Goal: Task Accomplishment & Management: Complete application form

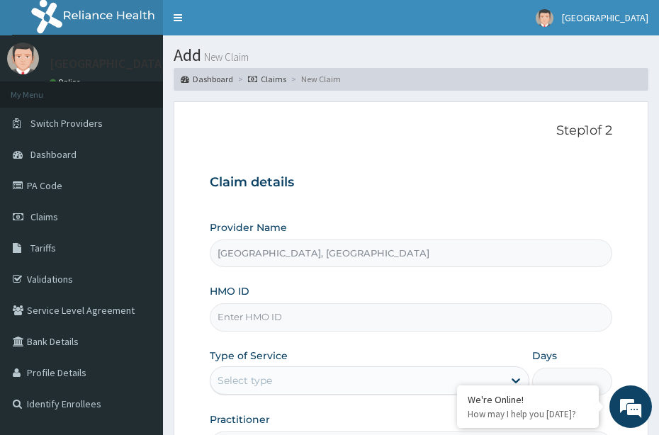
click at [23, 66] on img at bounding box center [23, 59] width 32 height 32
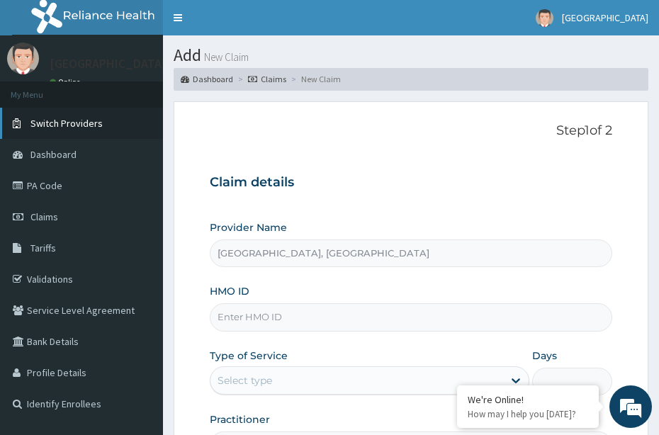
click at [57, 123] on span "Switch Providers" at bounding box center [66, 123] width 72 height 13
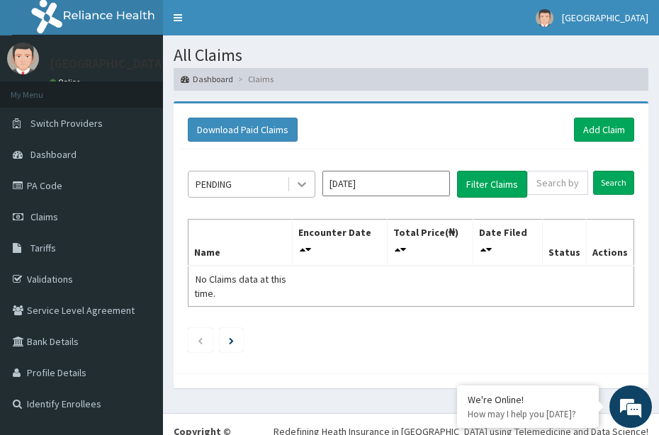
click at [305, 188] on icon at bounding box center [302, 184] width 14 height 14
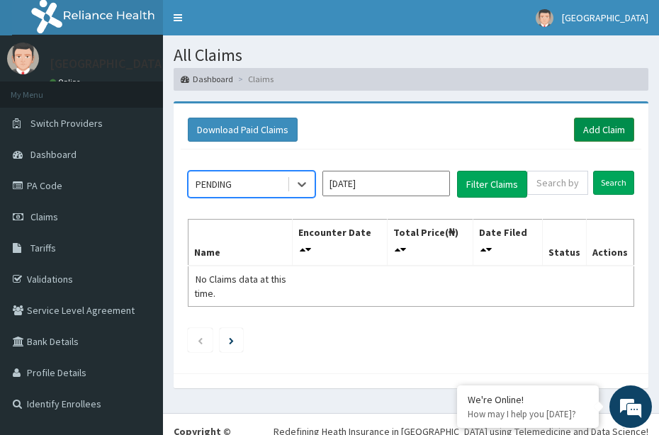
click at [588, 130] on link "Add Claim" at bounding box center [604, 130] width 60 height 24
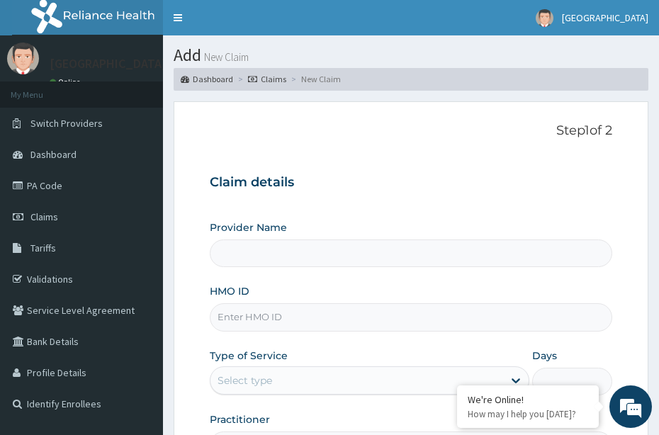
type input "Biensante Hospital"
click at [373, 323] on input "HMO ID" at bounding box center [411, 317] width 402 height 28
type input "PSS/10016/B"
click at [267, 376] on div "Select type" at bounding box center [244, 380] width 55 height 14
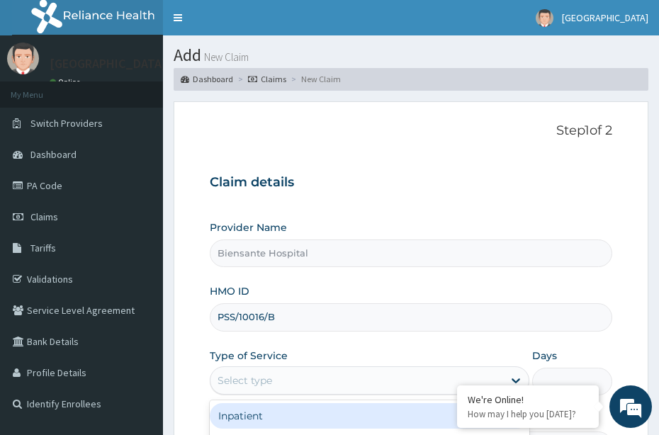
scroll to position [187, 0]
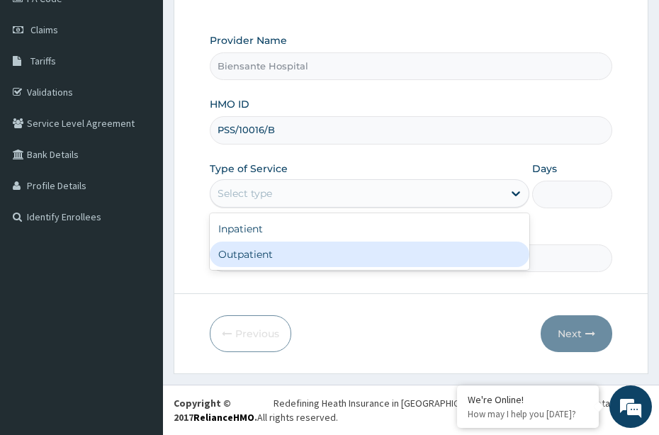
click at [385, 261] on div "Outpatient" at bounding box center [370, 255] width 320 height 26
type input "1"
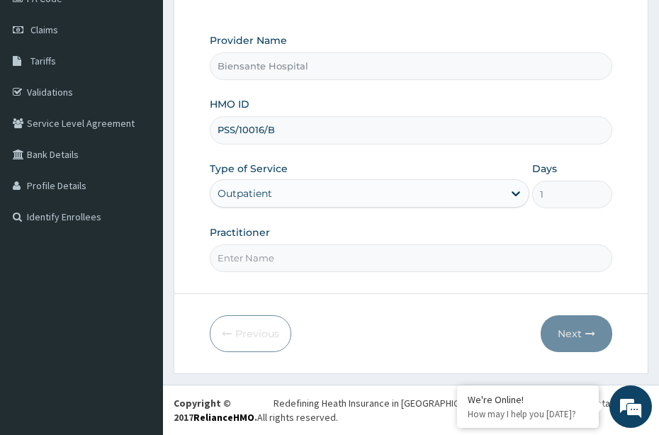
click at [364, 271] on input "Practitioner" at bounding box center [411, 258] width 402 height 28
type input "[PERSON_NAME]"
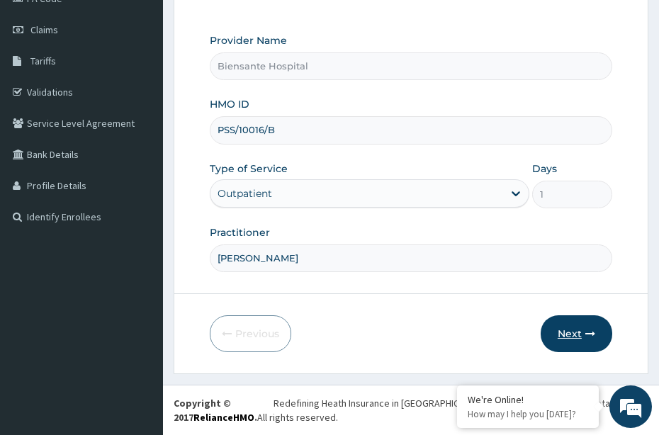
click at [585, 332] on icon "button" at bounding box center [590, 334] width 10 height 10
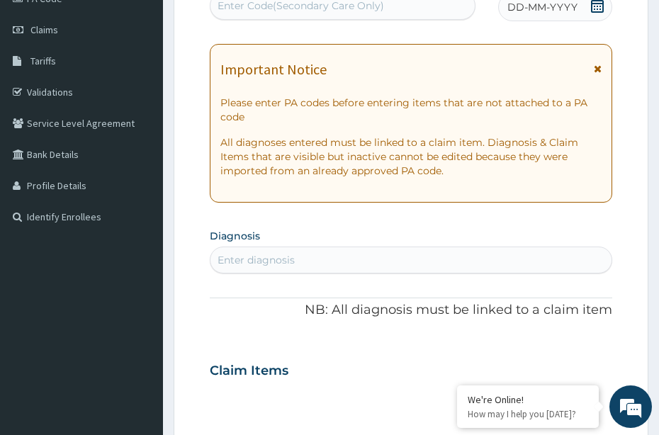
scroll to position [0, 0]
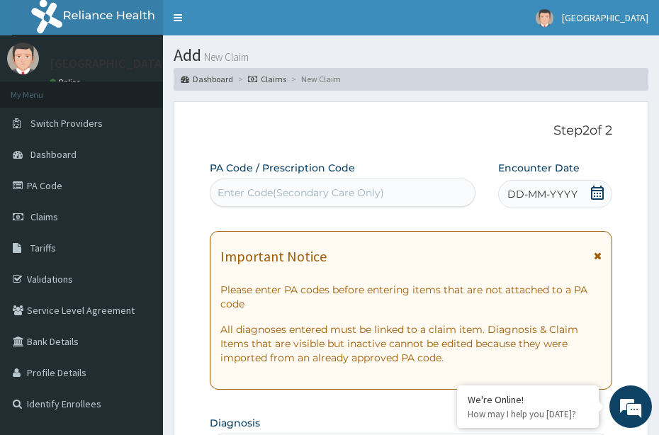
click at [388, 191] on div "Enter Code(Secondary Care Only)" at bounding box center [342, 192] width 264 height 23
type input "M"
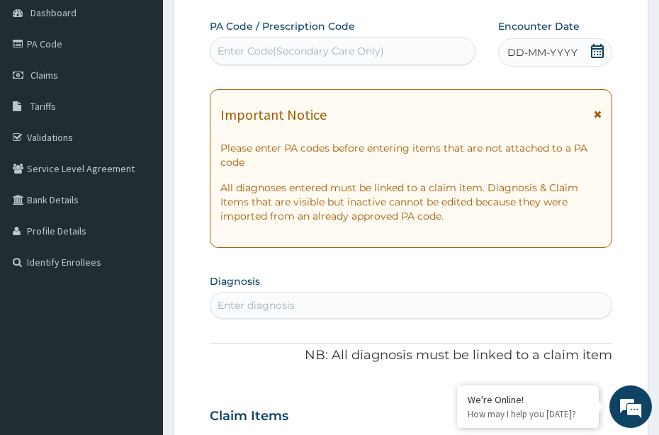
click at [405, 304] on div "Enter diagnosis" at bounding box center [410, 305] width 401 height 23
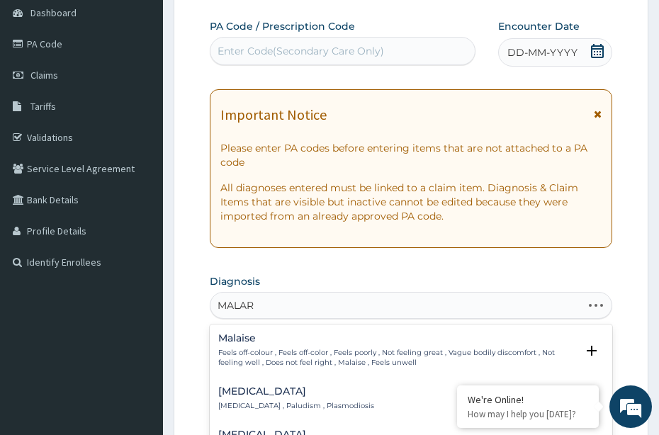
type input "MALARI"
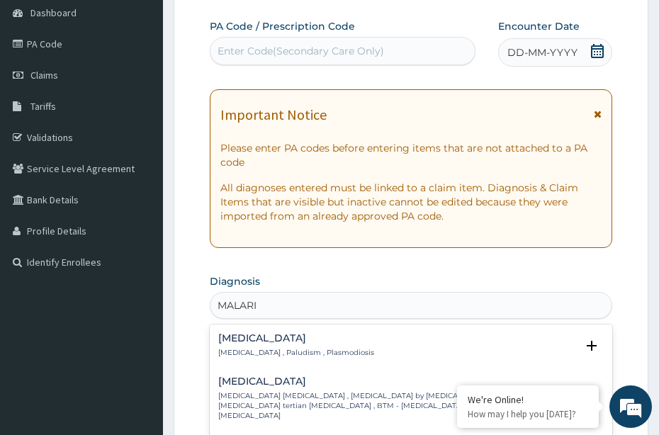
click at [253, 356] on p "Malaria , Paludism , Plasmodiosis" at bounding box center [296, 353] width 156 height 10
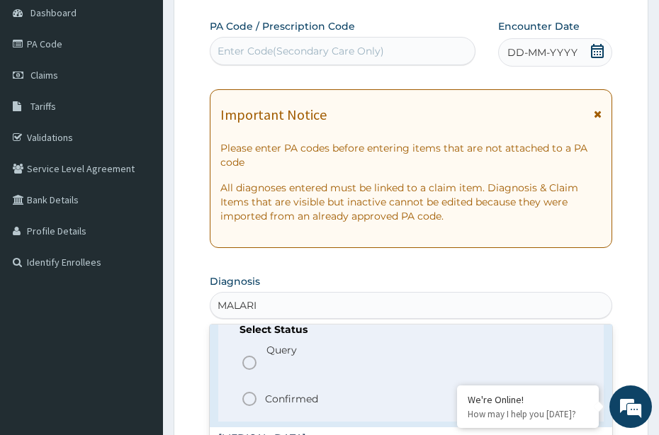
scroll to position [71, 0]
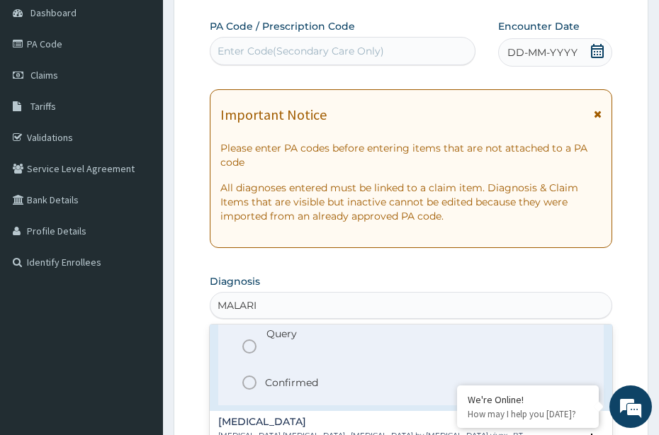
click at [275, 386] on p "Confirmed" at bounding box center [291, 382] width 53 height 14
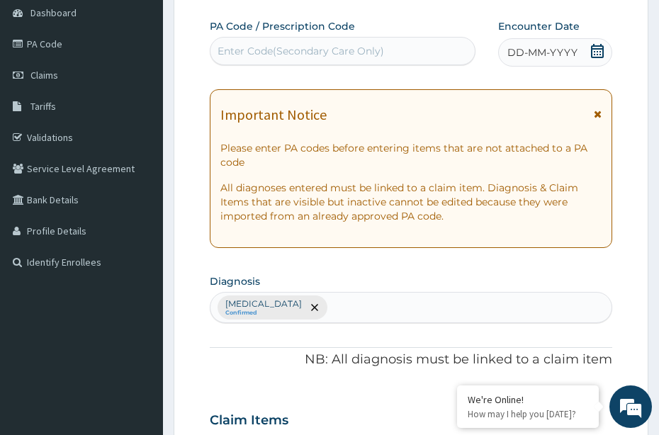
click at [275, 386] on div "PA Code / Prescription Code Enter Code(Secondary Care Only) Encounter Date DD-M…" at bounding box center [411, 409] width 402 height 780
click at [324, 305] on div "Malaria Confirmed" at bounding box center [410, 308] width 401 height 30
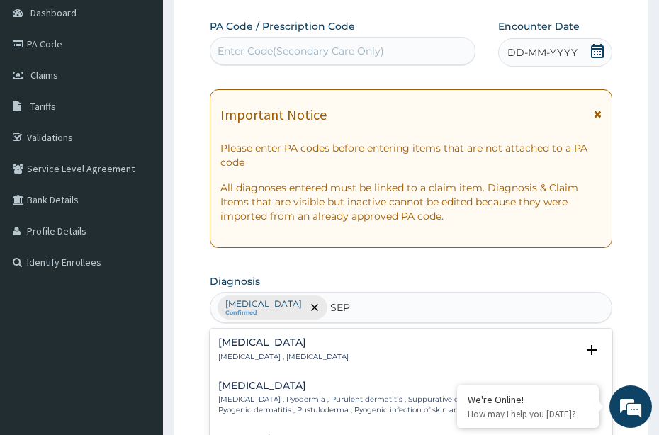
type input "SEPS"
click at [276, 356] on p "Systemic infection , Sepsis" at bounding box center [283, 357] width 130 height 10
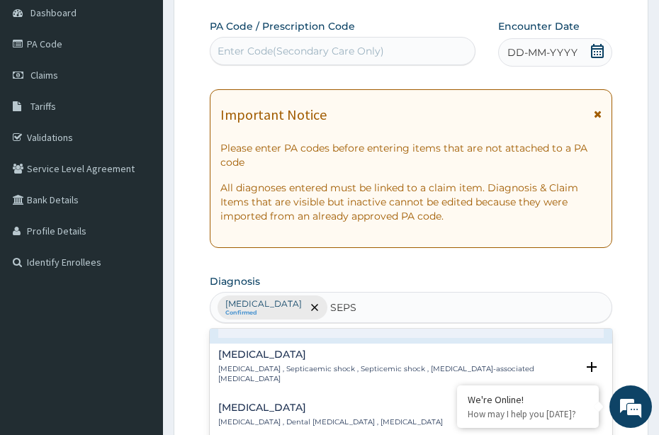
scroll to position [113, 0]
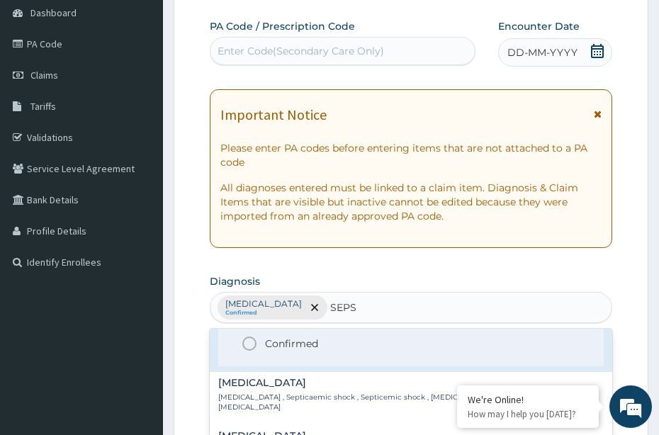
click at [298, 344] on p "Confirmed" at bounding box center [291, 344] width 53 height 14
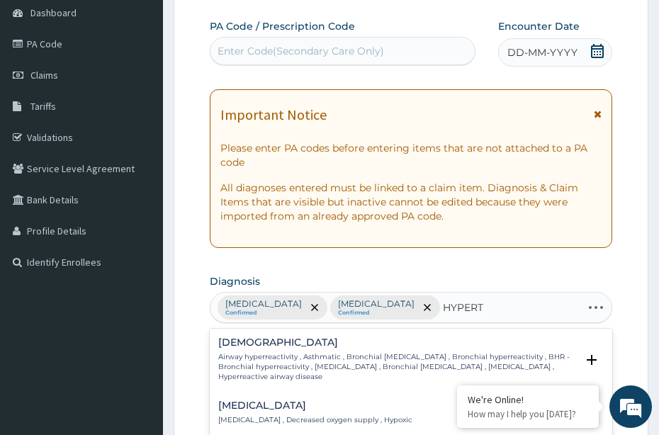
type input "HYPERTE"
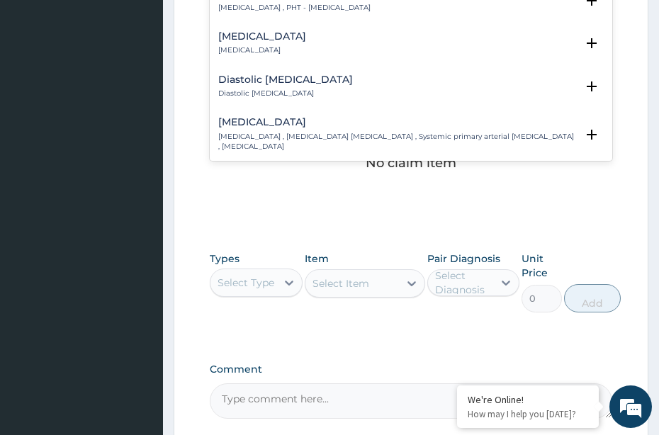
scroll to position [1417, 0]
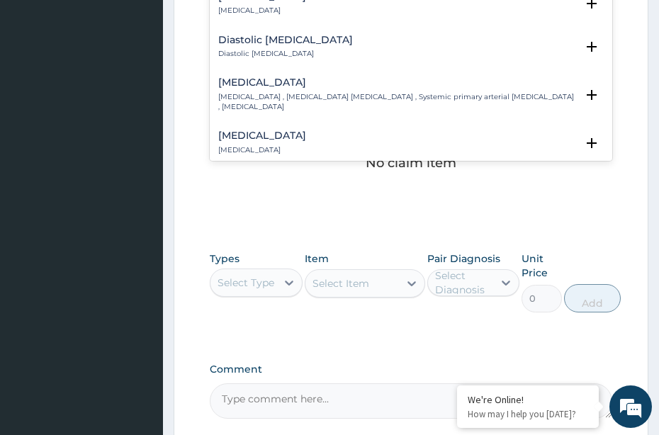
click at [288, 77] on h4 "Essential hypertension" at bounding box center [397, 82] width 358 height 11
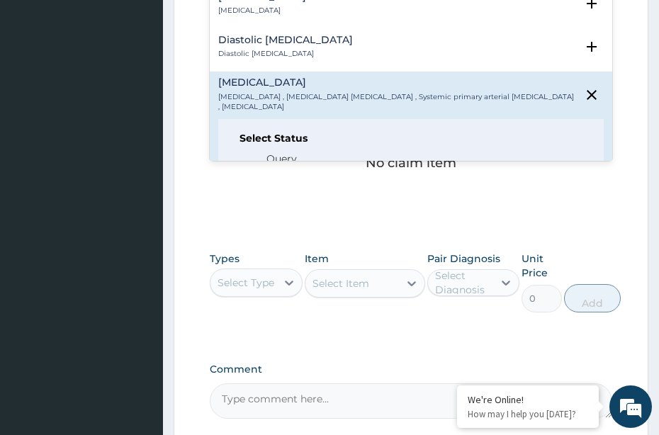
scroll to position [1488, 0]
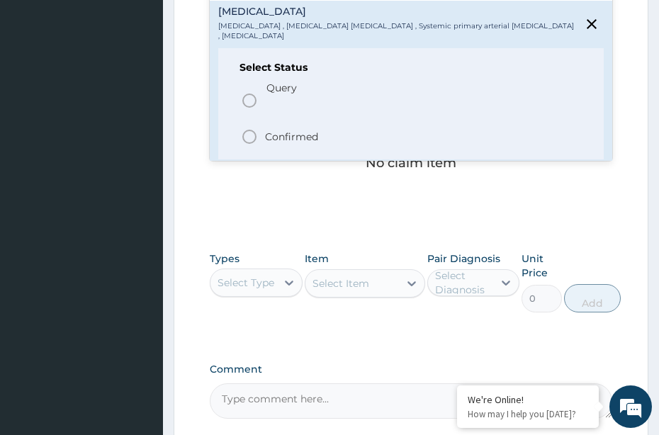
click at [282, 128] on span "Confirmed" at bounding box center [411, 136] width 341 height 17
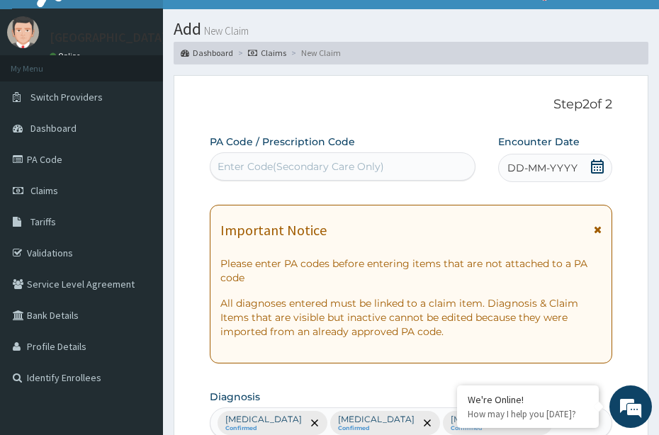
scroll to position [239, 0]
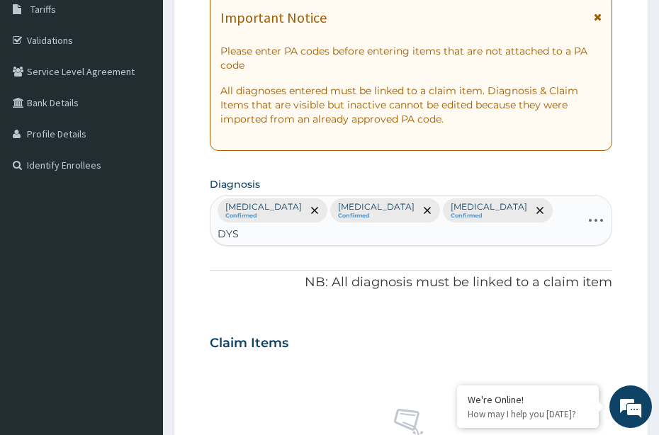
type input "DYSP"
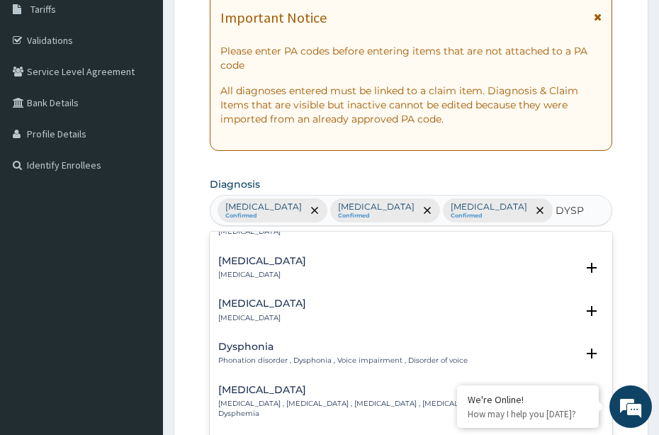
scroll to position [0, 0]
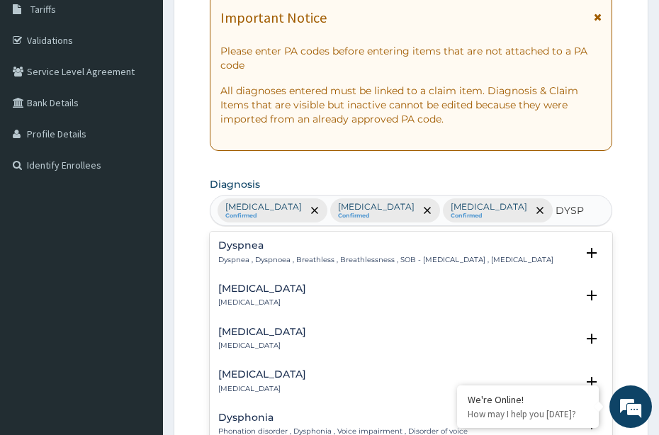
click at [247, 260] on p "Dyspnea , Dyspnoea , Breathless , Breathlessness , SOB - Shortness of breath , …" at bounding box center [385, 260] width 335 height 10
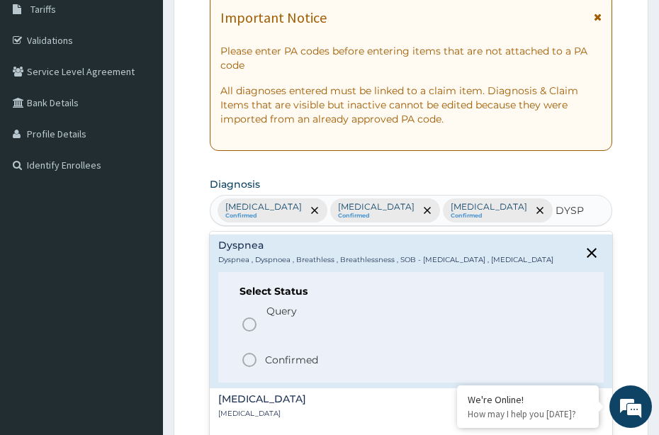
click at [258, 365] on icon "status option filled" at bounding box center [249, 359] width 17 height 17
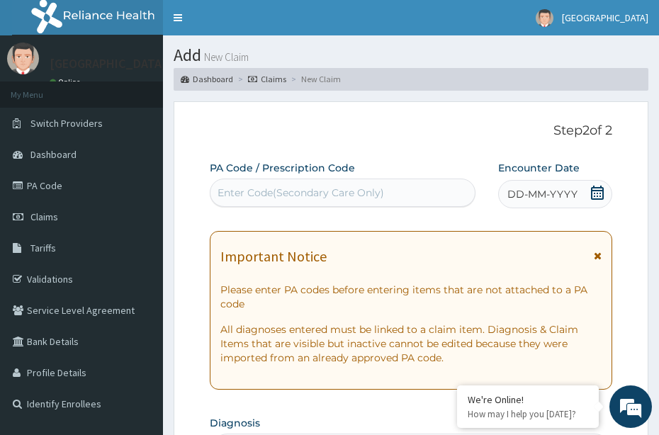
click at [599, 196] on icon at bounding box center [597, 193] width 14 height 14
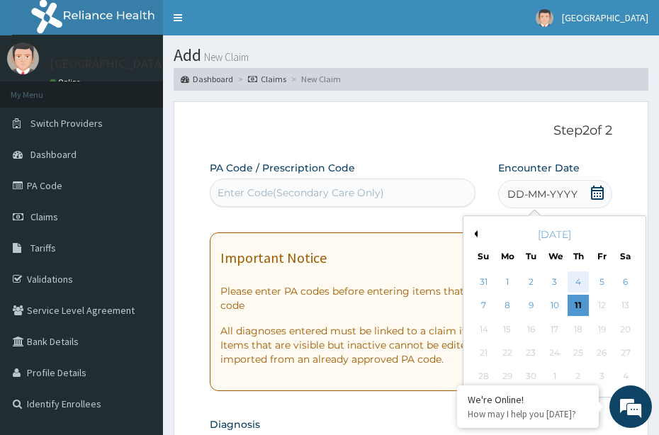
click at [571, 285] on div "4" at bounding box center [577, 281] width 21 height 21
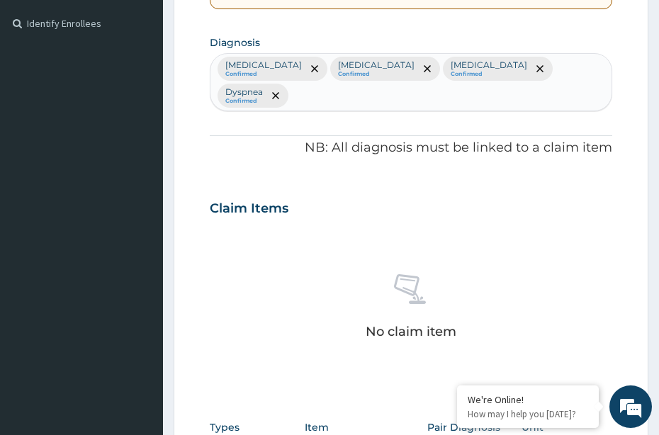
scroll to position [669, 0]
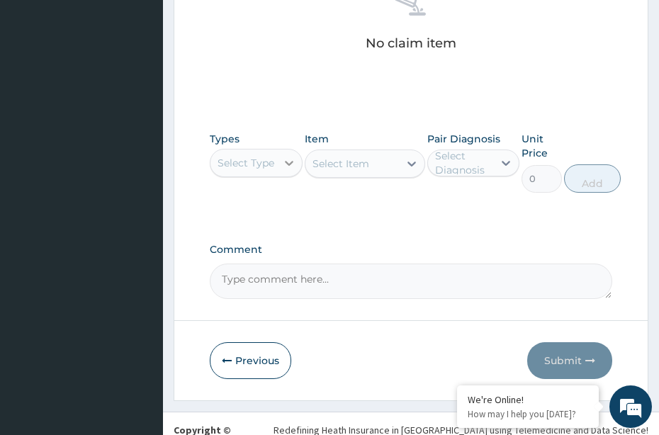
click at [288, 156] on icon at bounding box center [289, 163] width 14 height 14
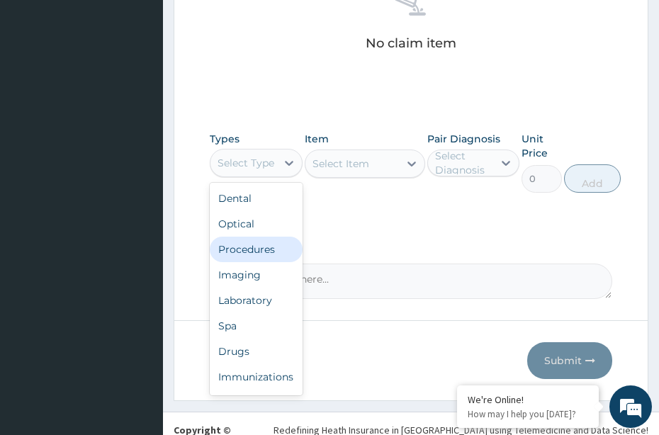
click at [267, 237] on div "Procedures" at bounding box center [256, 250] width 93 height 26
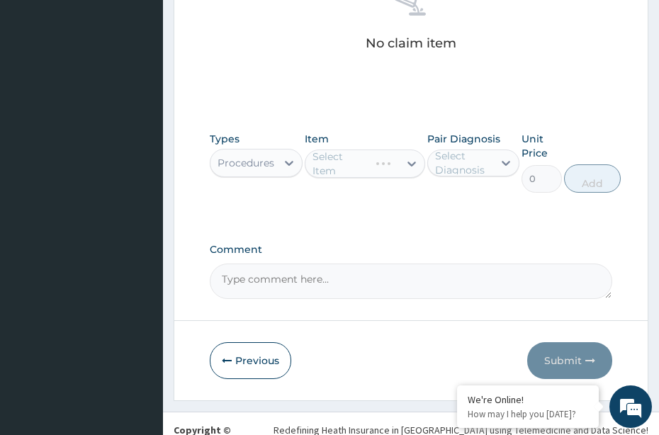
click at [341, 149] on div "Select Item" at bounding box center [365, 163] width 120 height 28
click at [341, 152] on div "Select Item" at bounding box center [352, 163] width 94 height 23
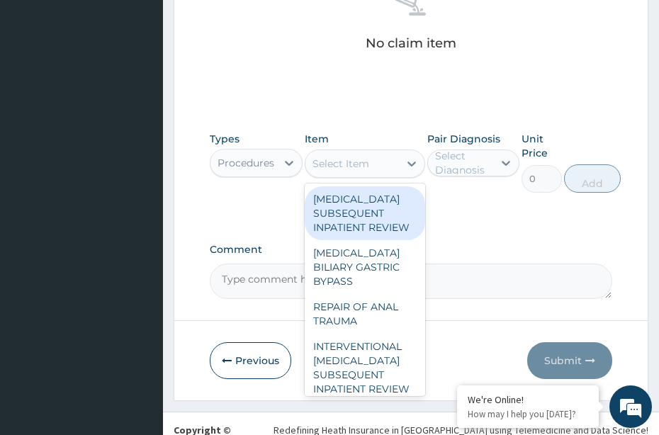
click at [380, 152] on div "Select Item" at bounding box center [352, 163] width 94 height 23
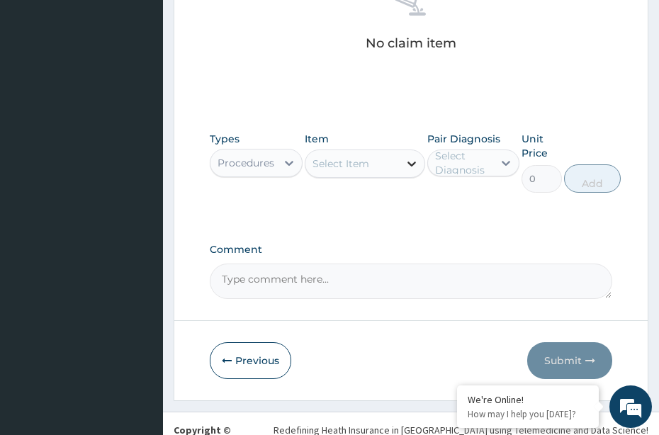
click at [411, 157] on icon at bounding box center [412, 164] width 14 height 14
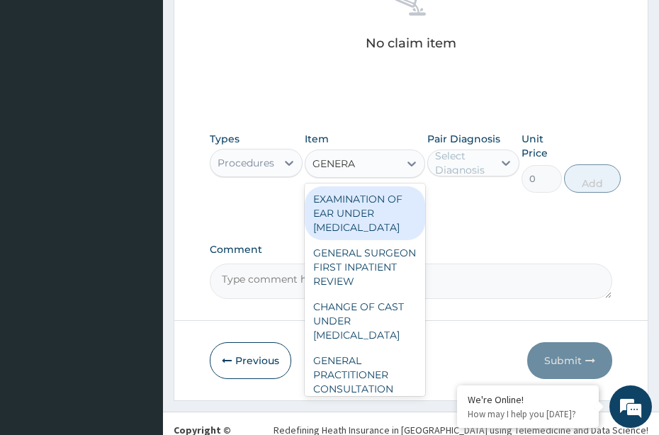
type input "GENERAL"
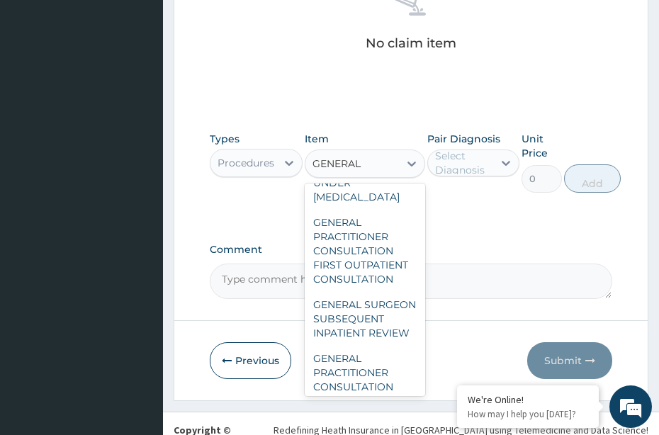
scroll to position [142, 0]
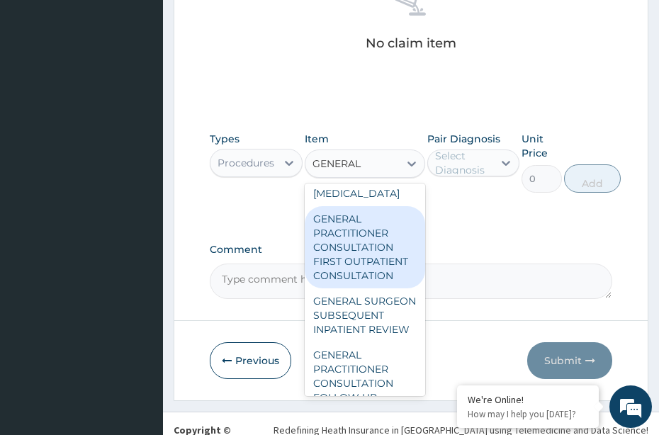
click at [370, 225] on div "GENERAL PRACTITIONER CONSULTATION FIRST OUTPATIENT CONSULTATION" at bounding box center [365, 247] width 120 height 82
type input "3547.5"
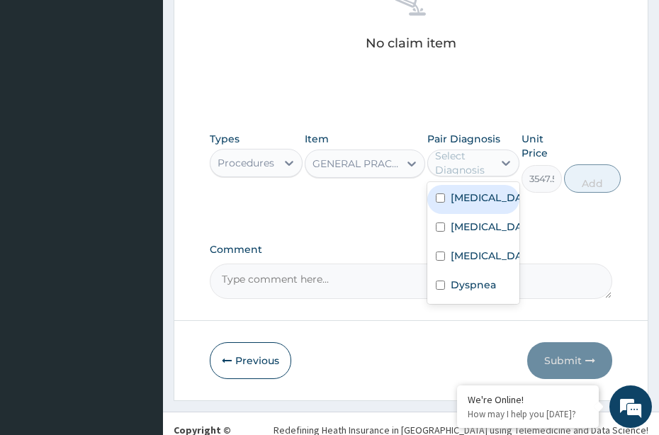
click at [487, 149] on div "Select Diagnosis" at bounding box center [463, 163] width 57 height 28
click at [475, 191] on label "Malaria" at bounding box center [489, 198] width 76 height 14
checkbox input "true"
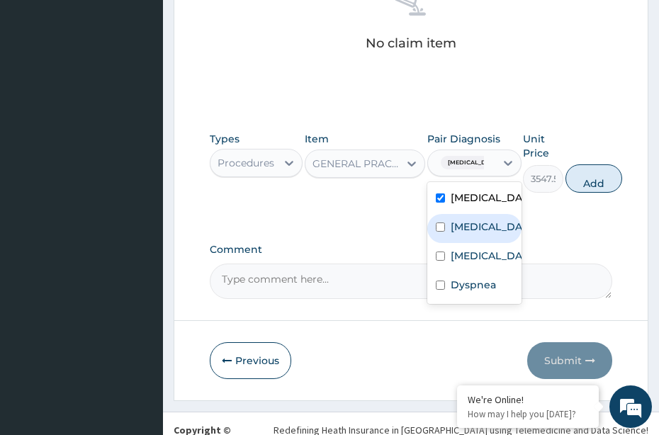
click at [465, 220] on label "Sepsis" at bounding box center [489, 227] width 77 height 14
checkbox input "true"
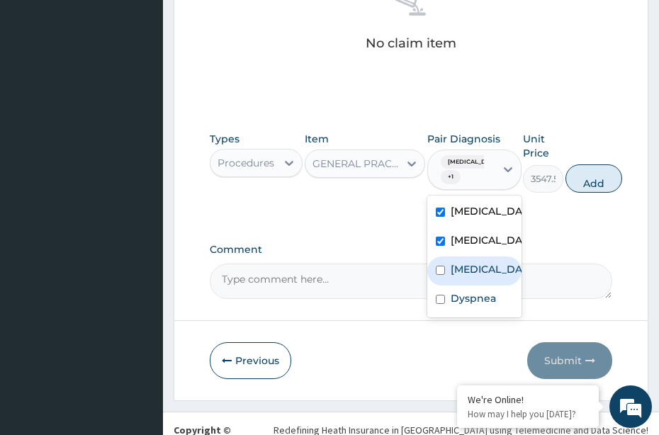
click at [467, 262] on label "Essential hypertension" at bounding box center [489, 269] width 77 height 14
checkbox input "true"
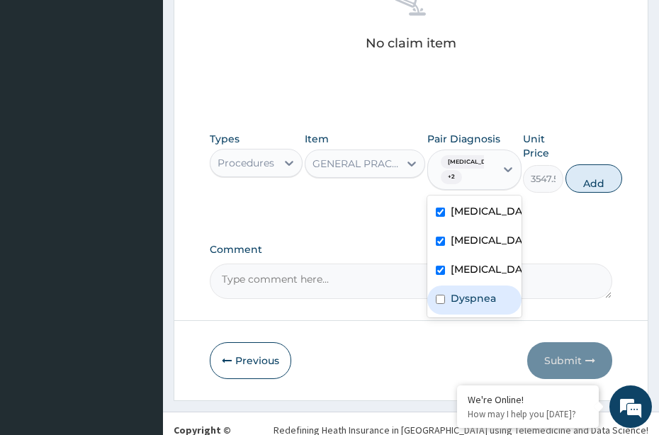
click at [464, 291] on label "Dyspnea" at bounding box center [473, 298] width 45 height 14
checkbox input "true"
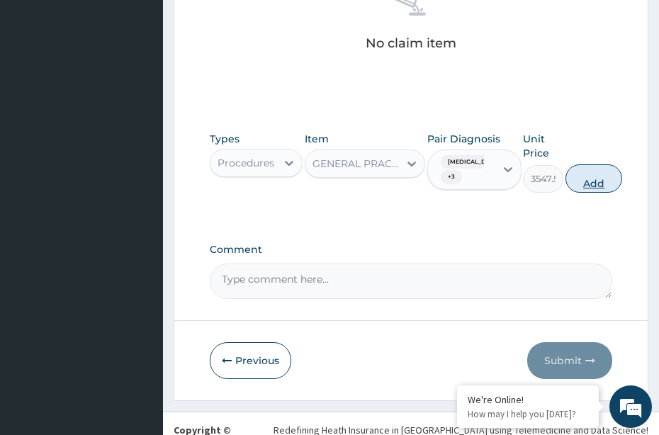
click at [577, 164] on button "Add" at bounding box center [593, 178] width 57 height 28
type input "0"
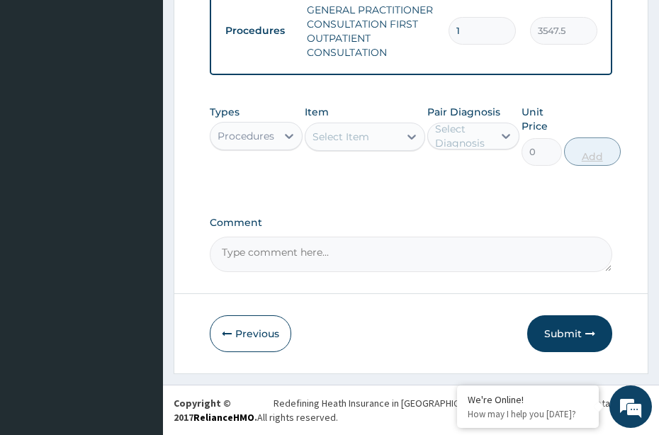
scroll to position [634, 0]
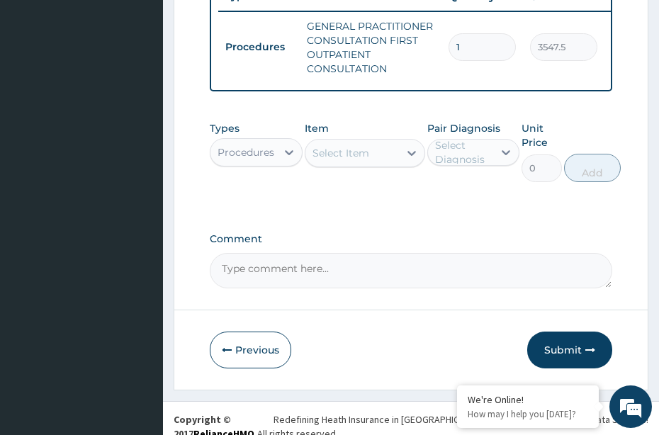
click at [276, 141] on div "Procedures" at bounding box center [243, 152] width 66 height 23
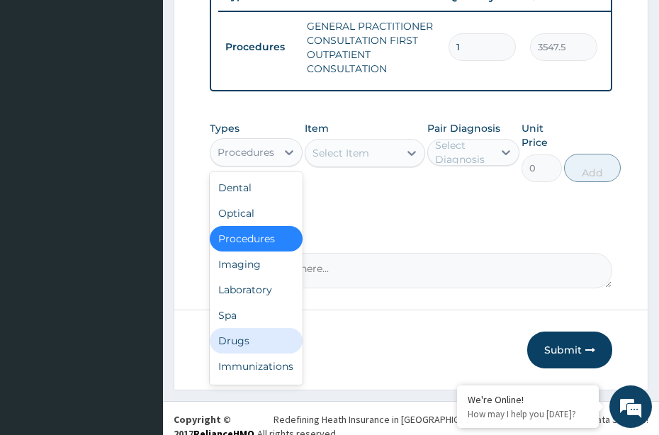
click at [238, 328] on div "Drugs" at bounding box center [256, 341] width 93 height 26
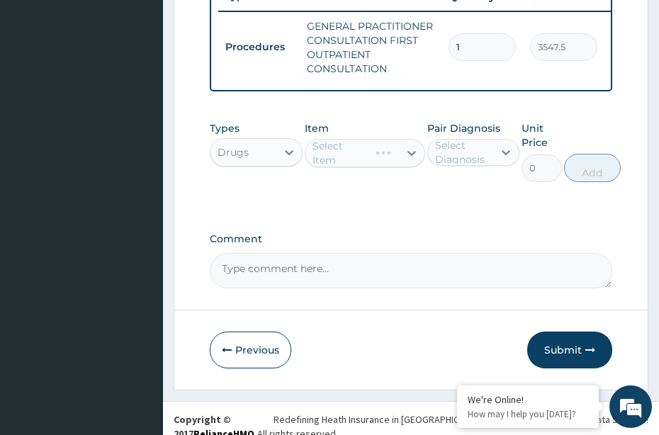
click at [347, 139] on div "Select Item" at bounding box center [365, 153] width 120 height 28
click at [371, 144] on div "Select Item" at bounding box center [352, 153] width 94 height 23
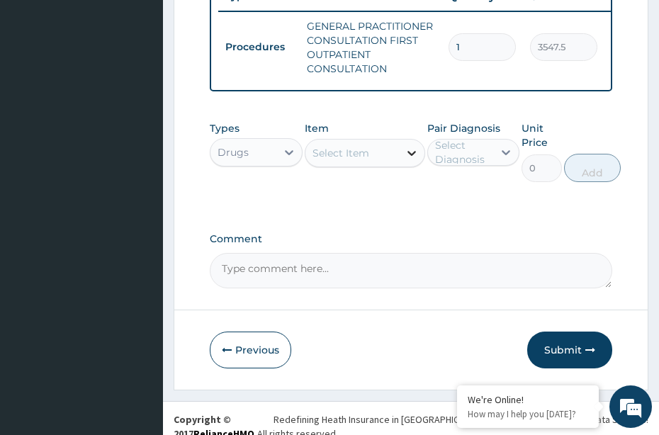
click at [413, 146] on icon at bounding box center [412, 153] width 14 height 14
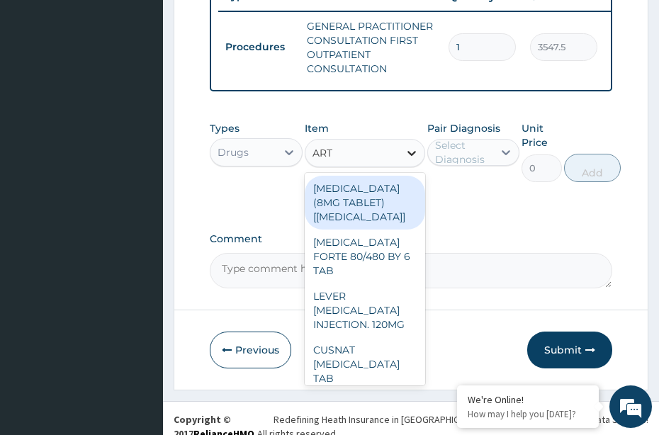
type input "ARTE"
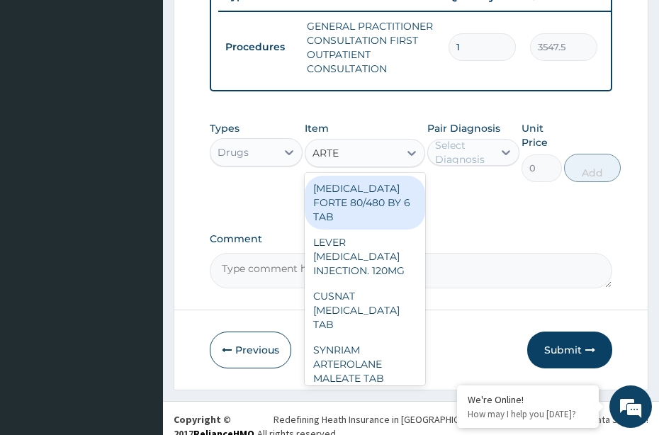
click at [369, 176] on div "COARTEM FORTE 80/480 BY 6 TAB" at bounding box center [365, 203] width 120 height 54
type input "449.3500061035156"
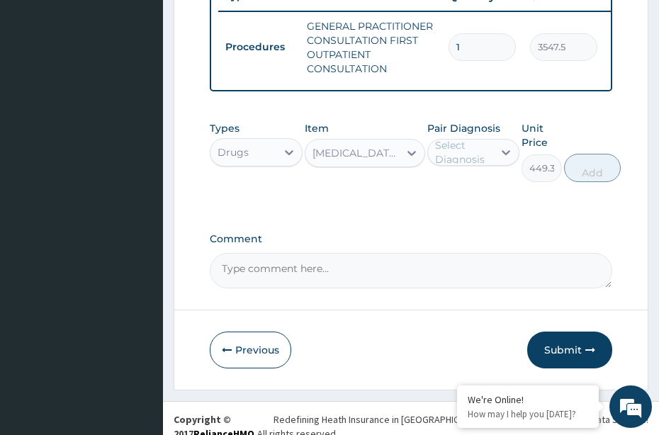
click at [454, 121] on div "Pair Diagnosis Select Diagnosis" at bounding box center [473, 151] width 93 height 61
click at [438, 138] on div "Select Diagnosis" at bounding box center [463, 152] width 57 height 28
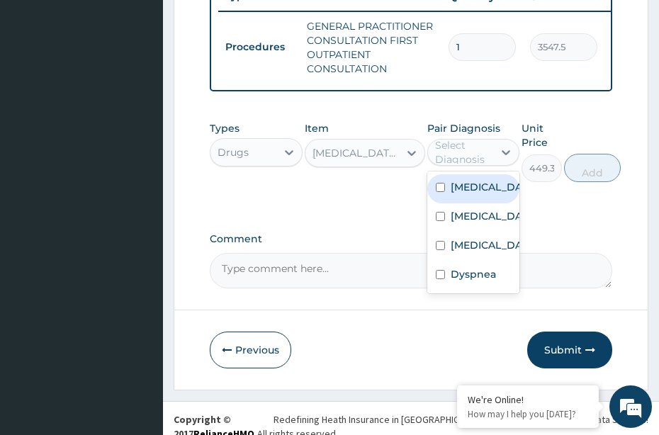
click at [472, 180] on label "Malaria" at bounding box center [489, 187] width 76 height 14
checkbox input "true"
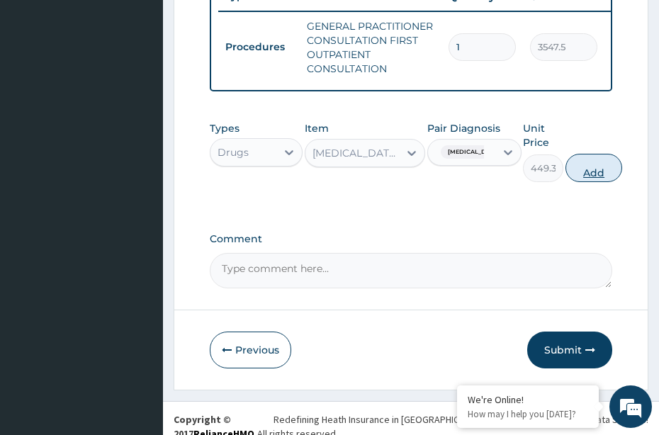
click at [583, 158] on button "Add" at bounding box center [593, 168] width 57 height 28
type input "0"
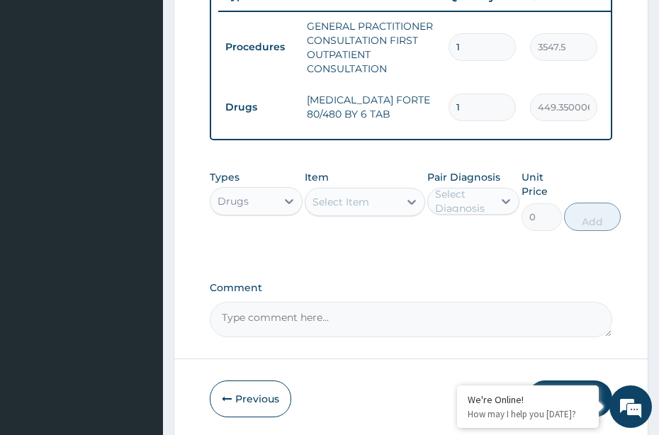
type input "0.00"
type input "6"
type input "2696.10"
type input "6"
click at [337, 195] on div "Select Item" at bounding box center [340, 202] width 57 height 14
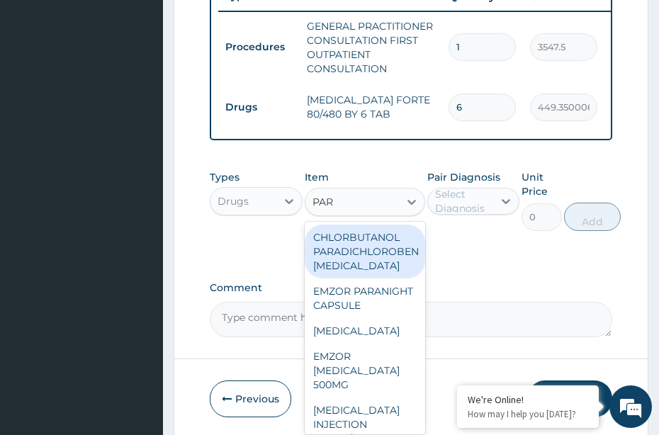
type input "PARA"
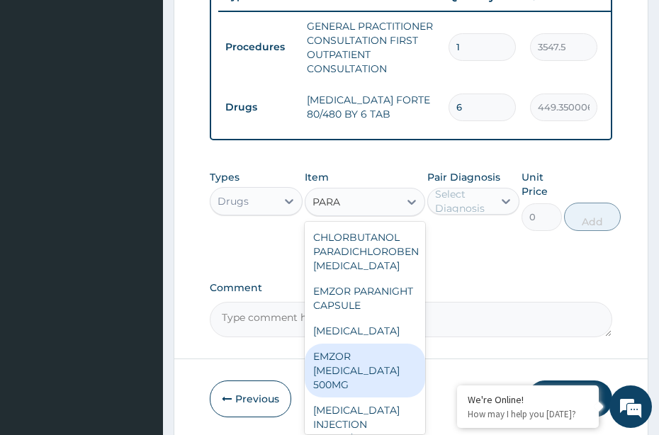
click at [349, 374] on div "EMZOR PARACETAMOL 500MG" at bounding box center [365, 371] width 120 height 54
type input "23.64999961853027"
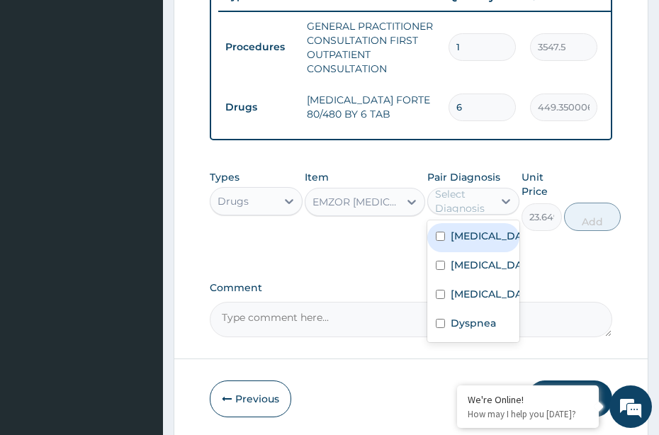
click at [468, 187] on div "Select Diagnosis" at bounding box center [463, 201] width 57 height 28
click at [471, 229] on label "Malaria" at bounding box center [489, 236] width 76 height 14
checkbox input "true"
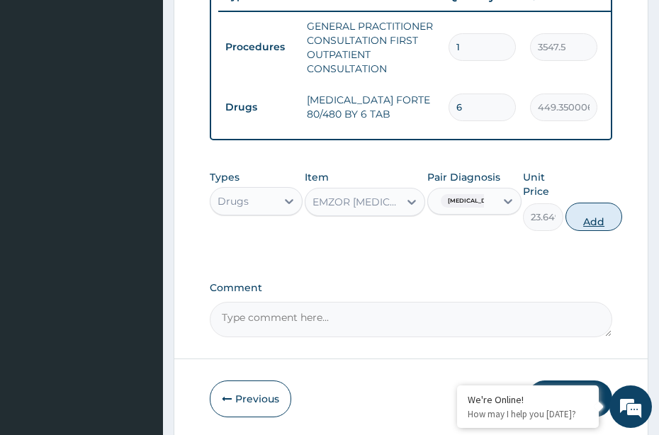
click at [582, 211] on button "Add" at bounding box center [593, 217] width 57 height 28
type input "0"
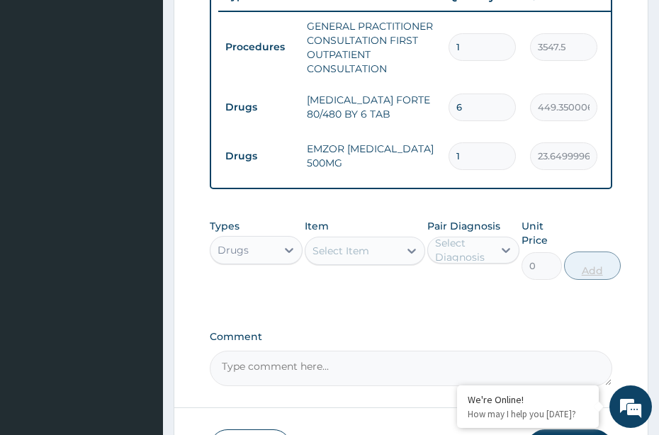
type input "18"
type input "425.70"
type input "18"
click at [358, 244] on div "Select Item" at bounding box center [340, 251] width 57 height 14
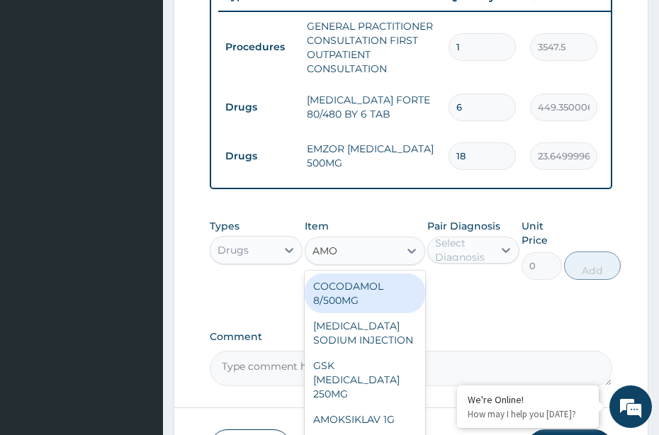
type input "AMOX"
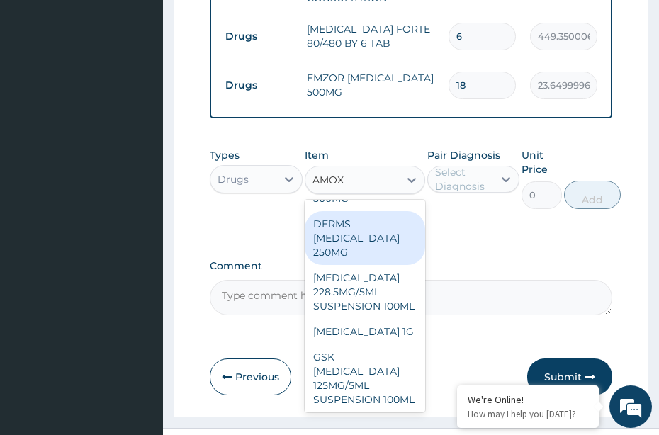
scroll to position [54, 0]
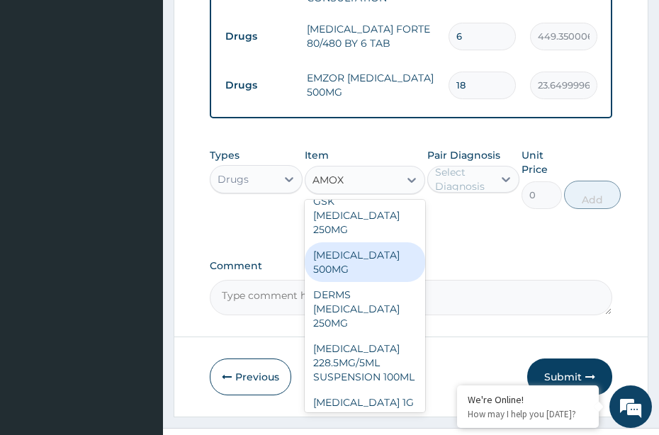
click at [354, 247] on div "AMOXICILLIN 500MG" at bounding box center [365, 262] width 120 height 40
type input "70.94999694824219"
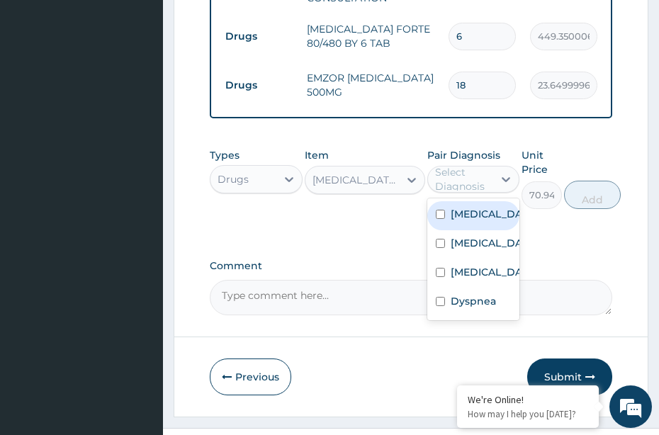
click at [442, 172] on div "Select Diagnosis" at bounding box center [463, 179] width 57 height 28
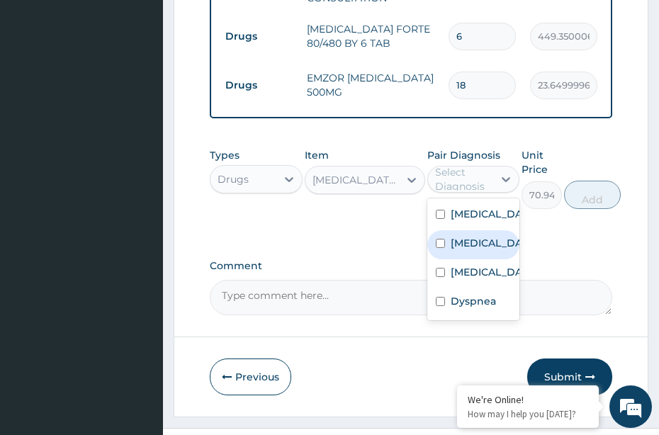
click at [449, 230] on div "Sepsis" at bounding box center [473, 244] width 93 height 29
checkbox input "true"
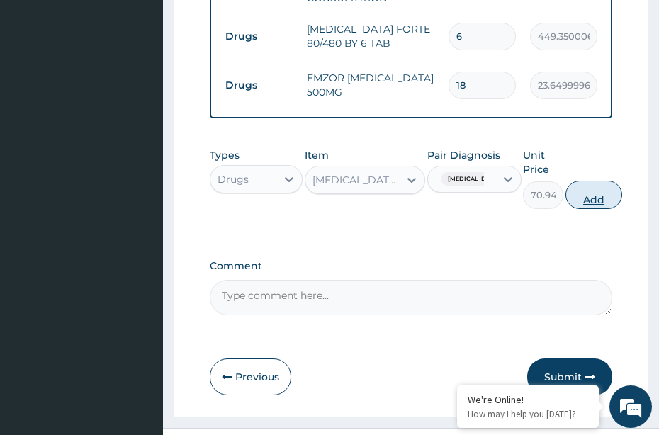
click at [594, 181] on button "Add" at bounding box center [593, 195] width 57 height 28
type input "0"
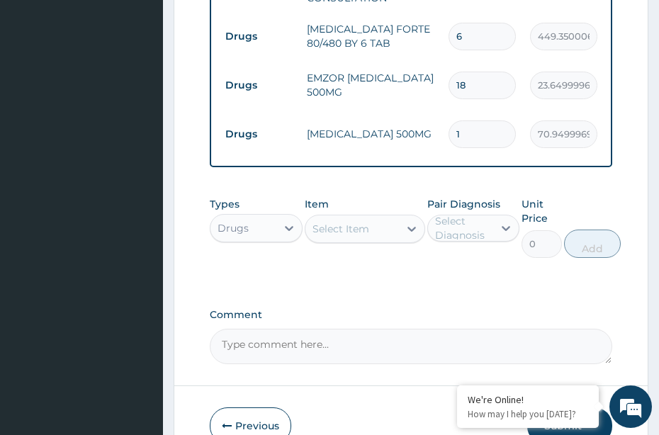
click at [371, 217] on div "Select Item" at bounding box center [352, 228] width 94 height 23
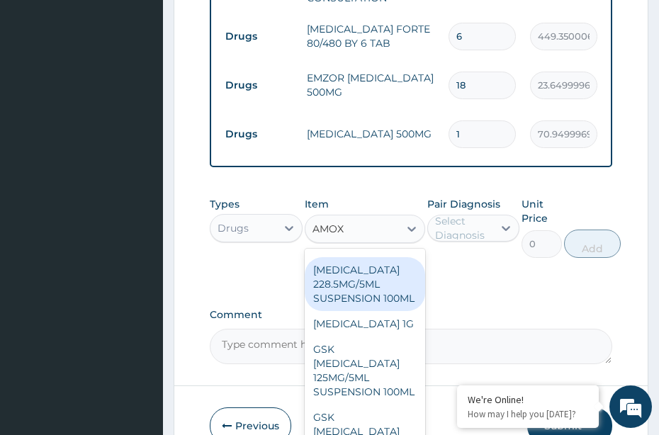
scroll to position [196, 0]
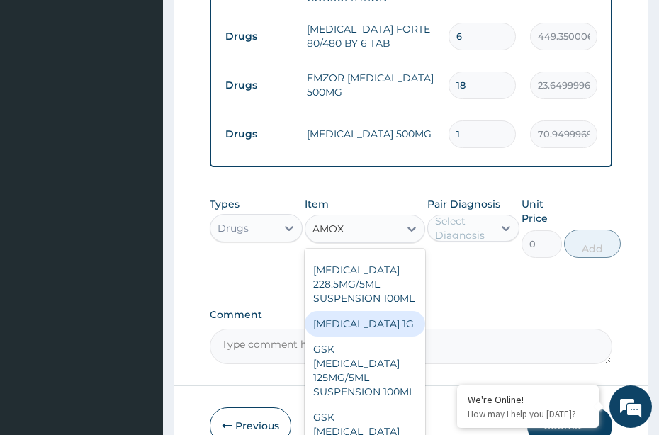
type input "AMO"
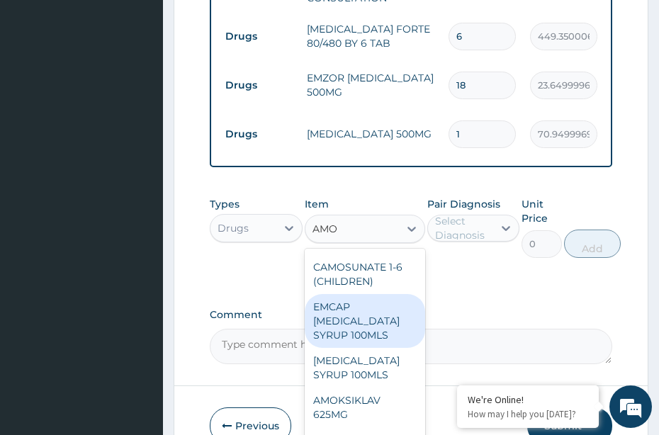
scroll to position [966, 0]
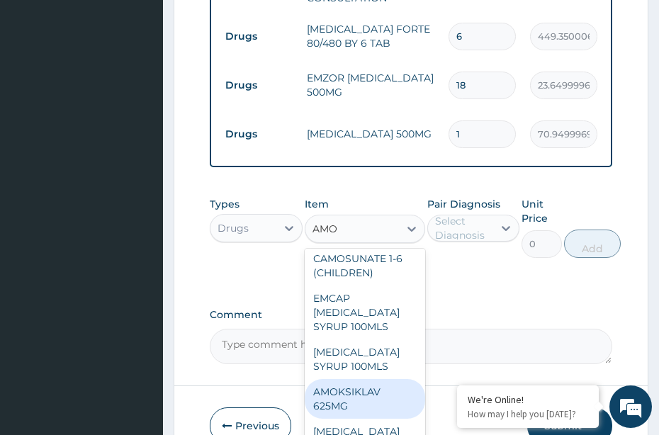
click at [374, 379] on div "AMOKSIKLAV 625MG" at bounding box center [365, 399] width 120 height 40
type input "650.375"
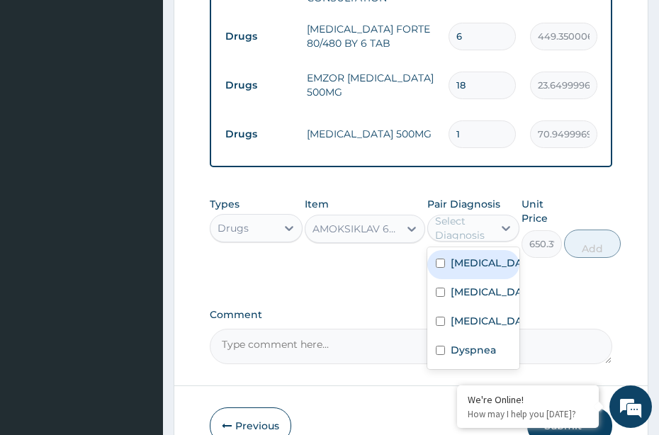
click at [456, 214] on div "Select Diagnosis" at bounding box center [463, 228] width 57 height 28
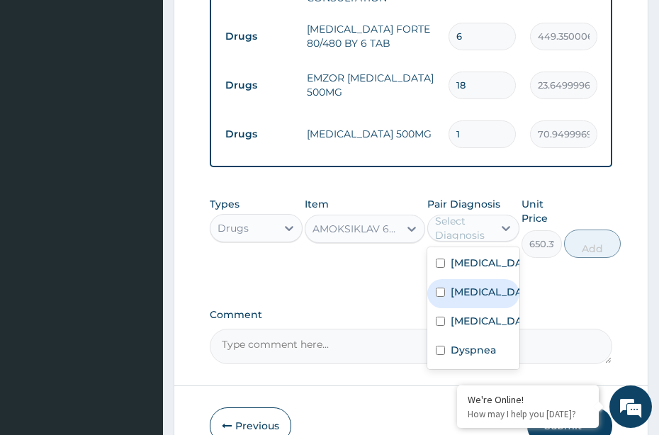
click at [447, 279] on div "Sepsis" at bounding box center [473, 293] width 93 height 29
checkbox input "true"
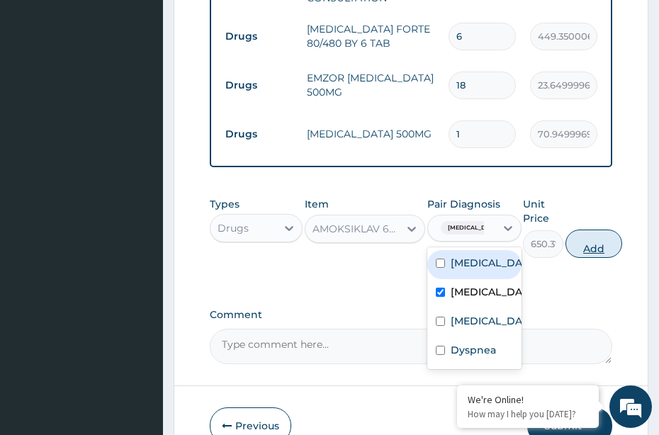
click at [592, 230] on button "Add" at bounding box center [593, 244] width 57 height 28
type input "0"
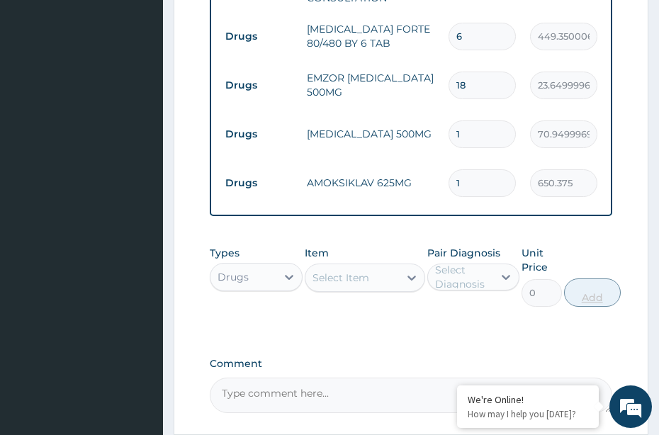
type input "10"
type input "6503.75"
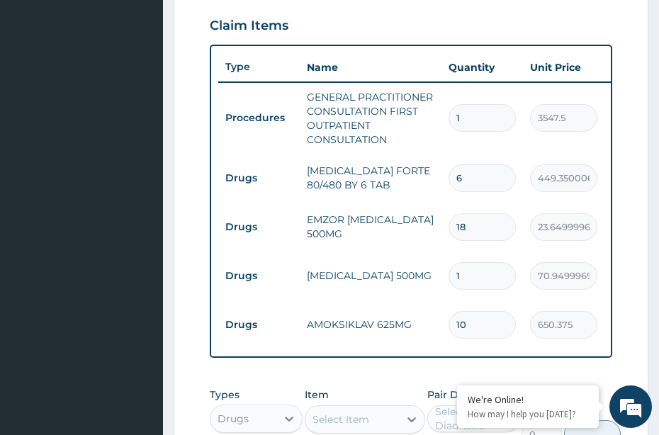
scroll to position [0, 309]
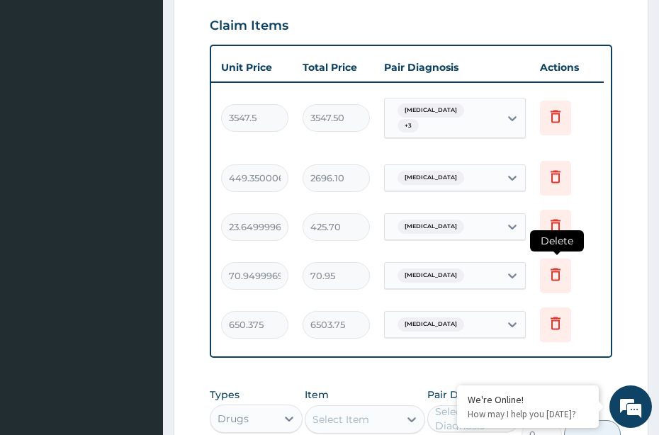
type input "10"
click at [556, 266] on icon at bounding box center [555, 274] width 17 height 17
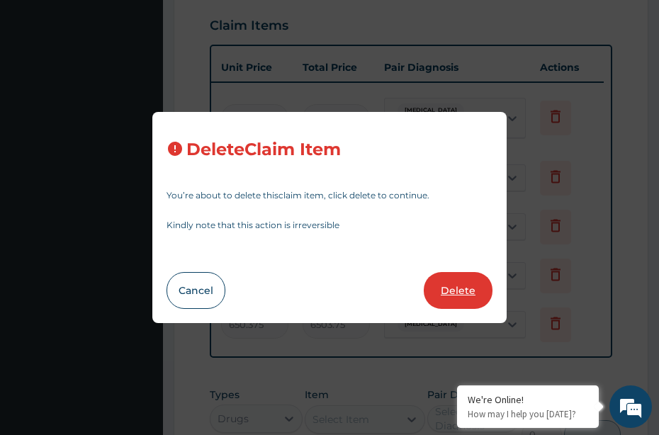
click at [468, 293] on button "Delete" at bounding box center [458, 290] width 69 height 37
type input "10"
type input "650.375"
type input "6503.75"
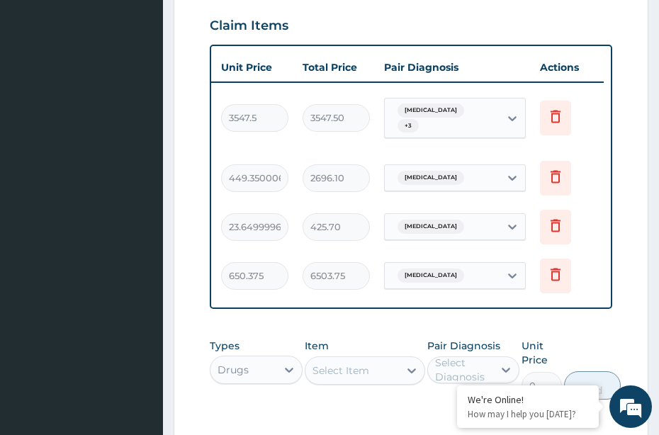
scroll to position [634, 0]
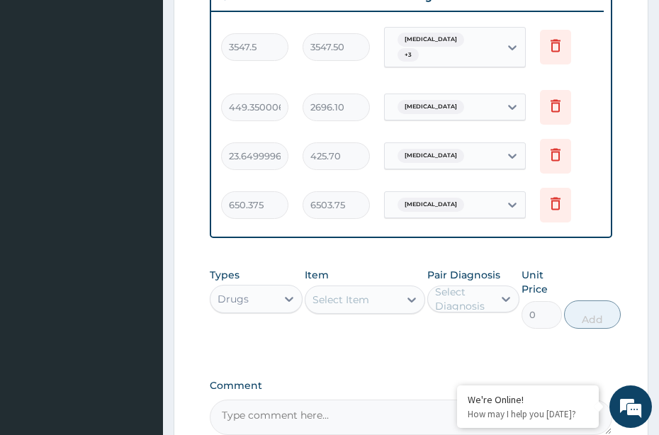
click at [335, 293] on div "Select Item" at bounding box center [340, 300] width 57 height 14
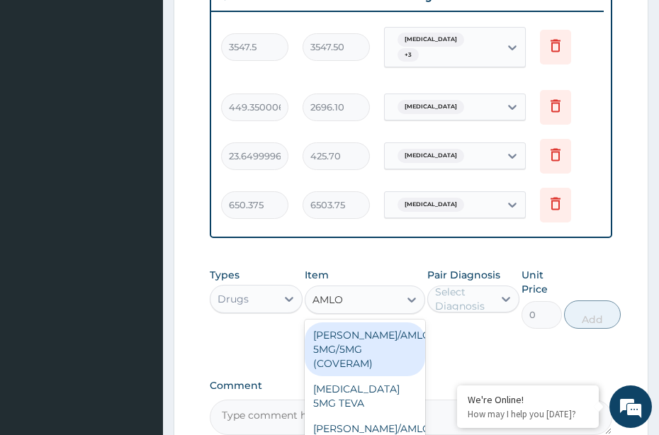
type input "AMLOD"
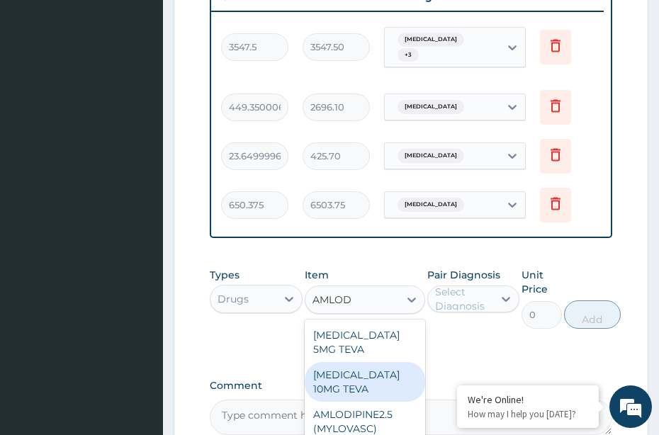
click at [375, 362] on div "AMLODIPINE 10MG TEVA" at bounding box center [365, 382] width 120 height 40
type input "100.5124969482422"
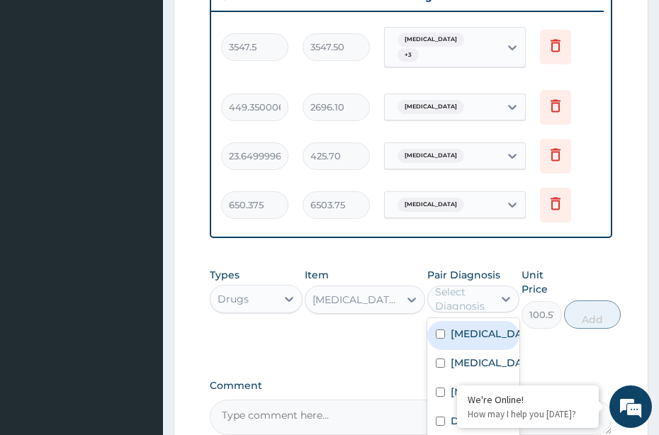
click at [441, 289] on div "Select Diagnosis" at bounding box center [463, 299] width 57 height 28
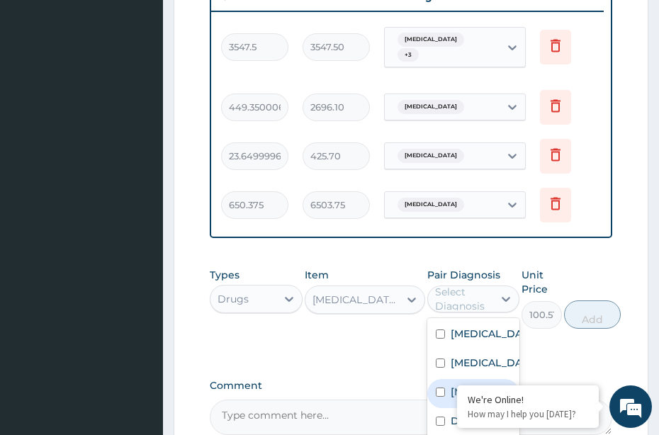
click at [443, 388] on input "checkbox" at bounding box center [440, 392] width 9 height 9
checkbox input "true"
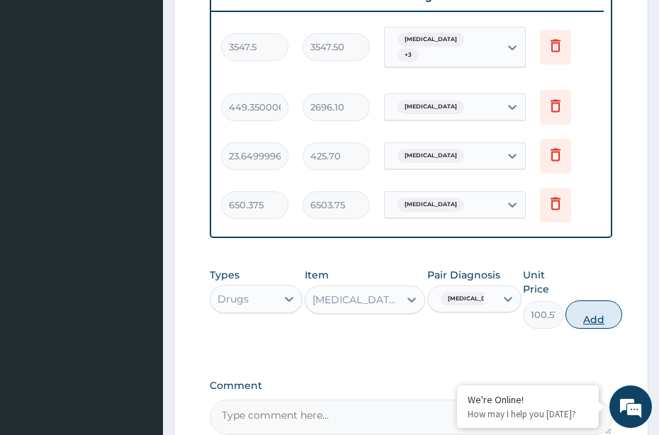
click at [606, 300] on button "Add" at bounding box center [593, 314] width 57 height 28
type input "0"
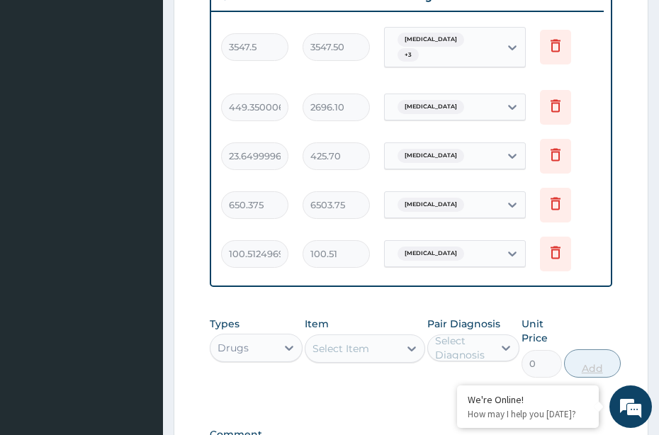
scroll to position [0, 72]
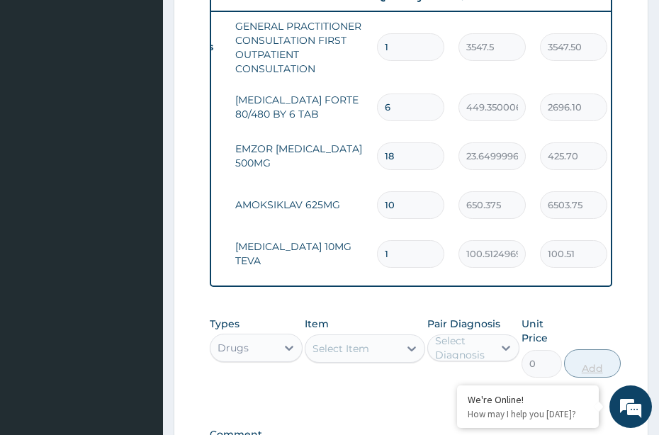
type input "14"
type input "1407.17"
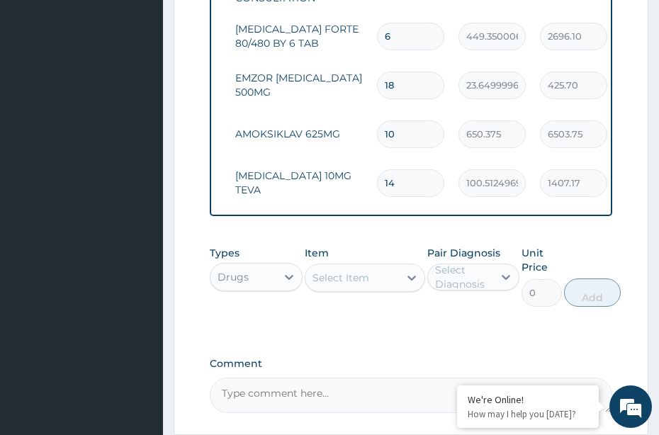
type input "14"
click at [377, 266] on div "Select Item" at bounding box center [352, 277] width 94 height 23
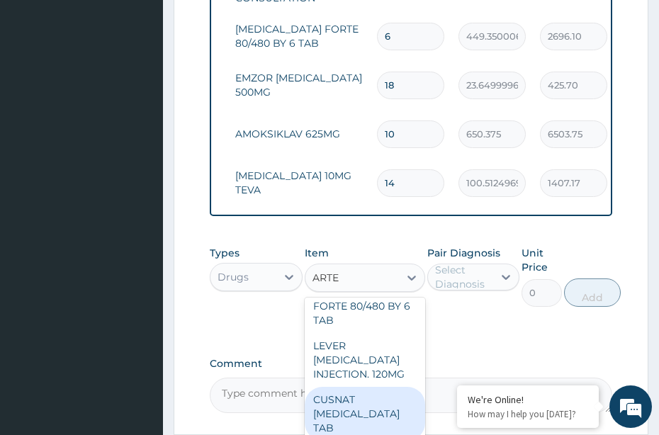
scroll to position [0, 0]
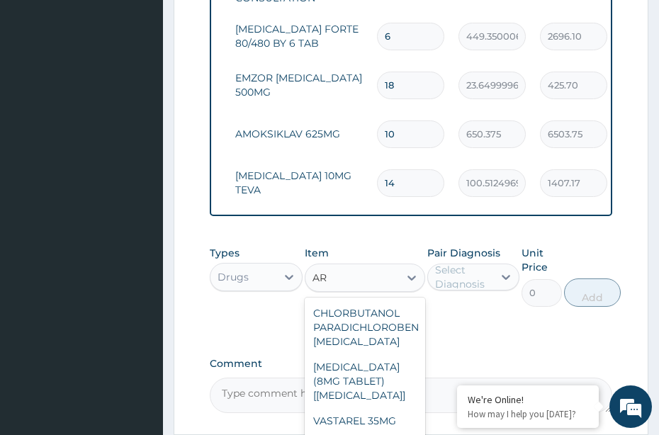
type input "A"
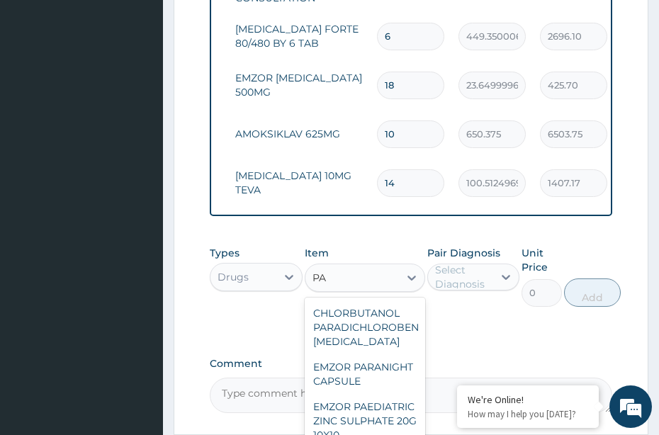
type input "P"
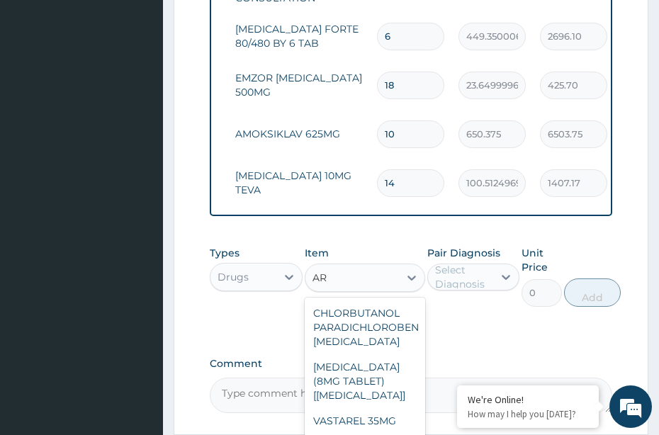
type input "ART"
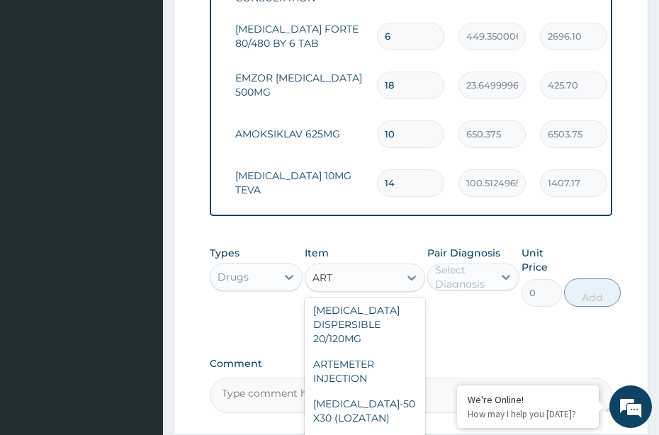
scroll to position [1063, 0]
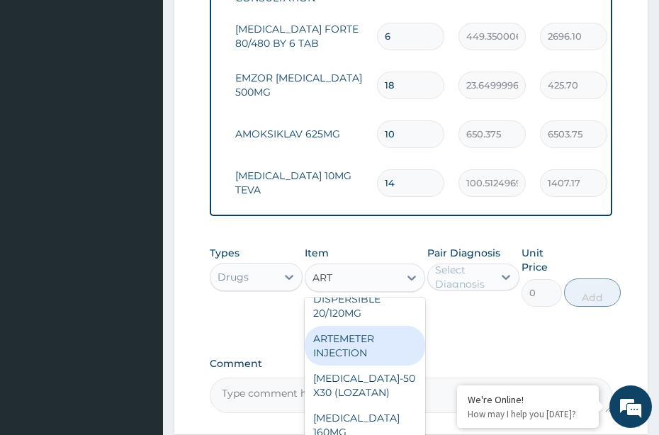
click at [363, 361] on div "ARTEMETER INJECTION" at bounding box center [365, 346] width 120 height 40
type input "946"
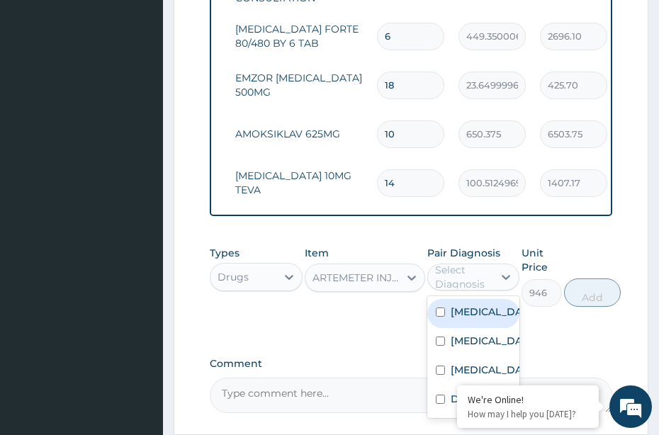
click at [445, 263] on div "Select Diagnosis" at bounding box center [463, 277] width 57 height 28
click at [462, 305] on label "Malaria" at bounding box center [489, 312] width 76 height 14
checkbox input "true"
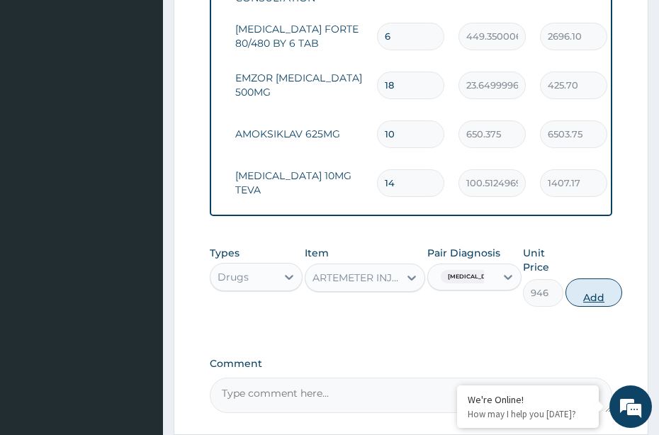
click at [592, 281] on button "Add" at bounding box center [593, 292] width 57 height 28
type input "0"
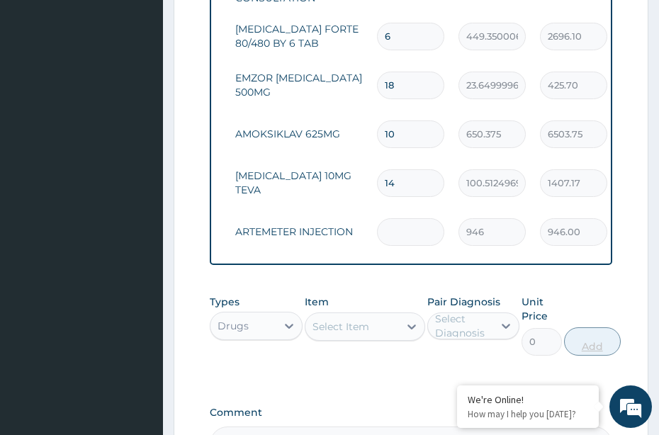
type input "0.00"
type input "2"
type input "1892.00"
type input "2"
click at [375, 315] on div "Select Item" at bounding box center [352, 326] width 94 height 23
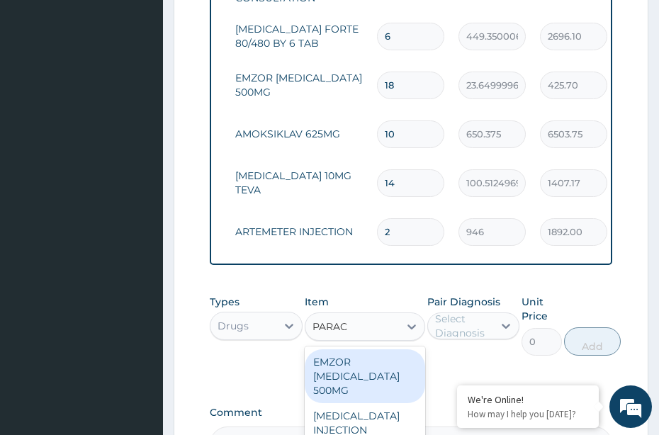
type input "PARACE"
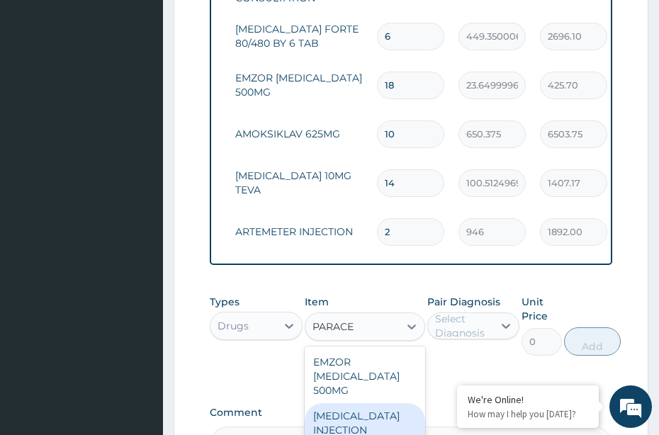
click at [357, 403] on div "PARACETAMOL INJECTION 300MG/2ML" at bounding box center [365, 430] width 120 height 54
type input "260.1499938964844"
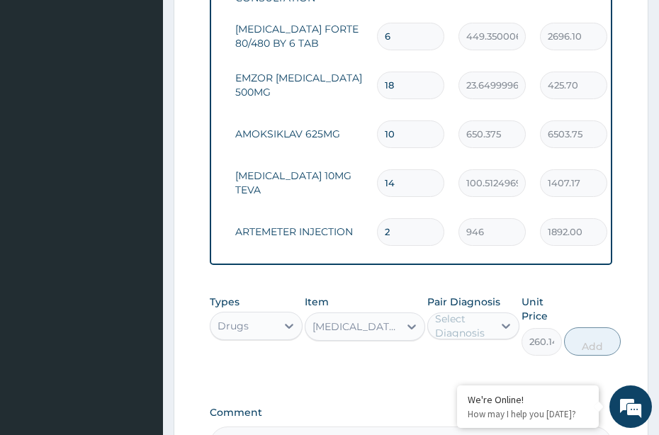
click at [443, 312] on div "Select Diagnosis" at bounding box center [463, 326] width 57 height 28
click at [484, 348] on div "Malaria" at bounding box center [473, 362] width 93 height 29
checkbox input "true"
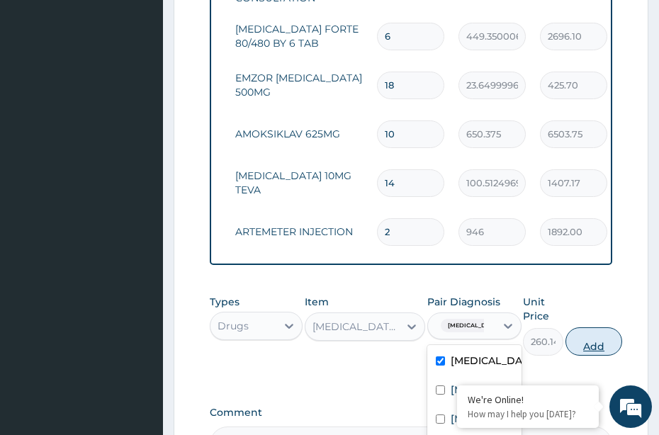
click at [587, 337] on button "Add" at bounding box center [593, 341] width 57 height 28
type input "0"
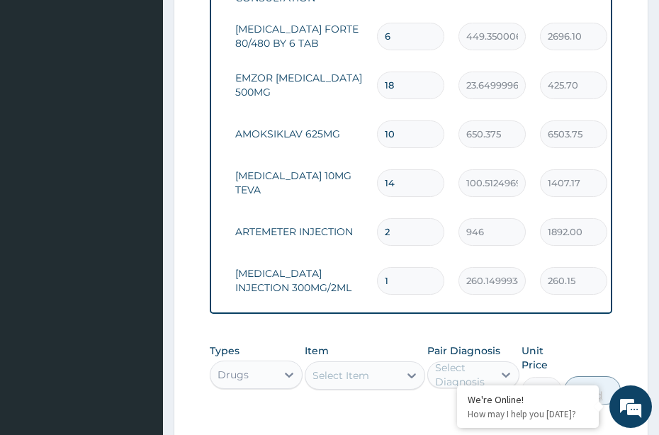
type input "0.00"
type input "2"
type input "520.30"
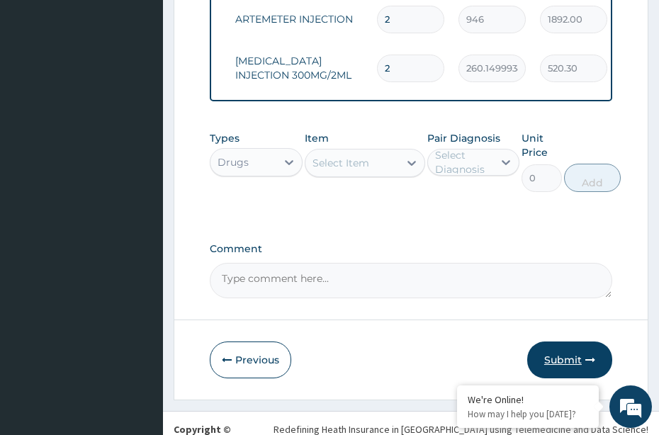
type input "2"
click at [560, 341] on button "Submit" at bounding box center [569, 359] width 85 height 37
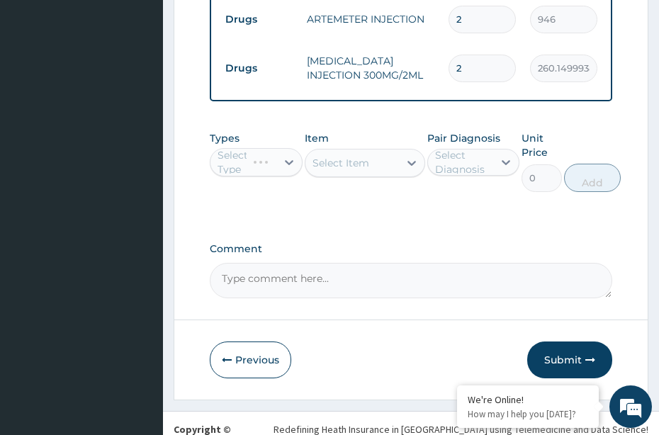
scroll to position [927, 0]
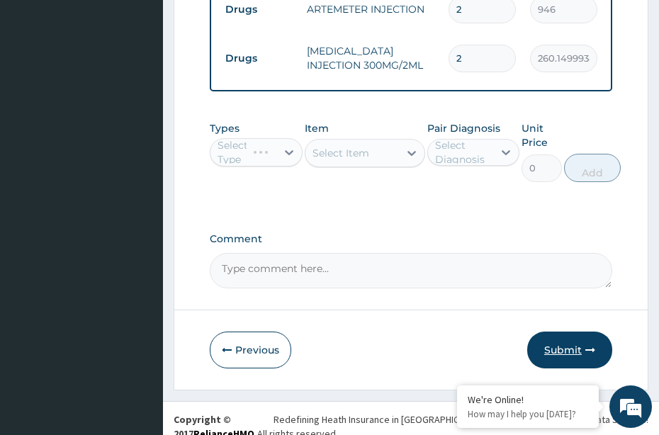
click at [569, 337] on button "Submit" at bounding box center [569, 350] width 85 height 37
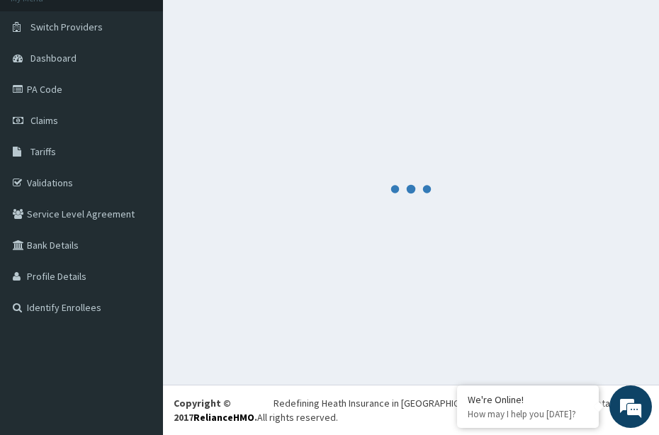
scroll to position [96, 0]
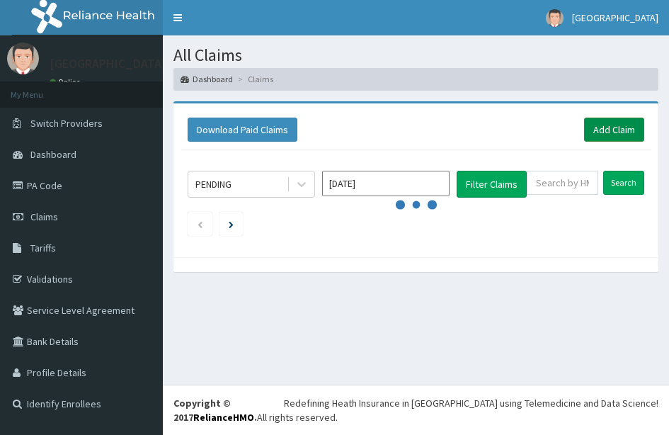
click at [590, 129] on link "Add Claim" at bounding box center [614, 130] width 60 height 24
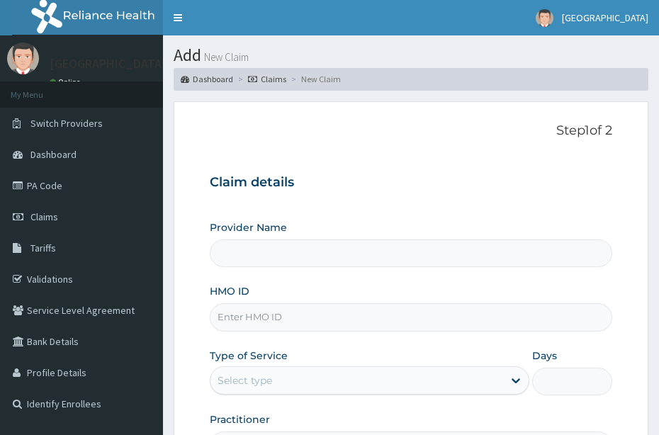
type input "Biensante Hospital"
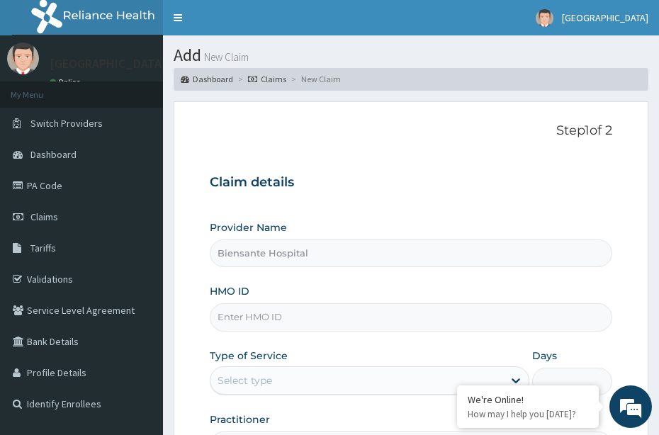
click at [320, 321] on input "HMO ID" at bounding box center [411, 317] width 402 height 28
type input "PSS/10016/B"
click at [328, 387] on div "Select type" at bounding box center [356, 380] width 293 height 23
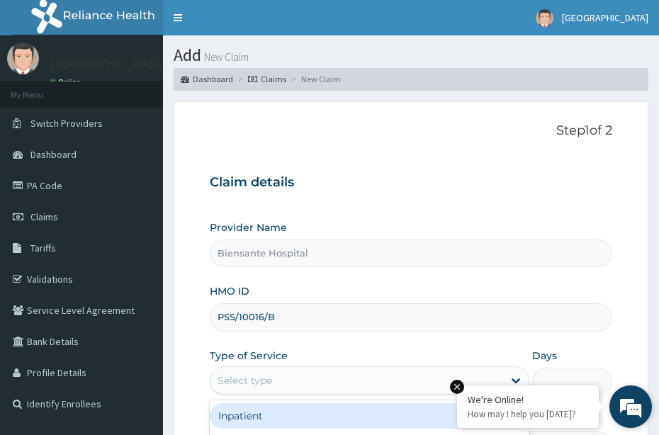
scroll to position [187, 0]
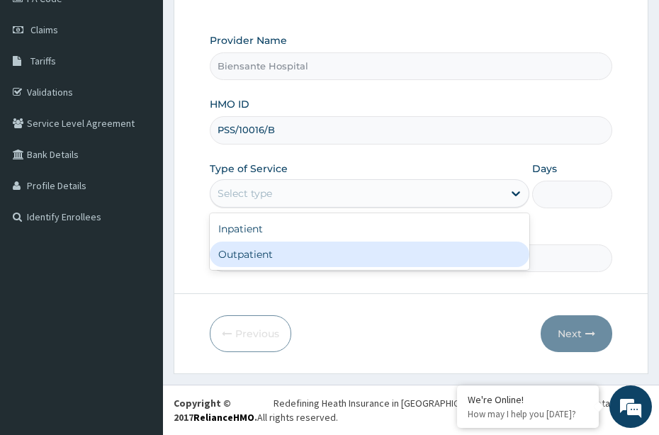
click at [337, 252] on div "Outpatient" at bounding box center [370, 255] width 320 height 26
type input "1"
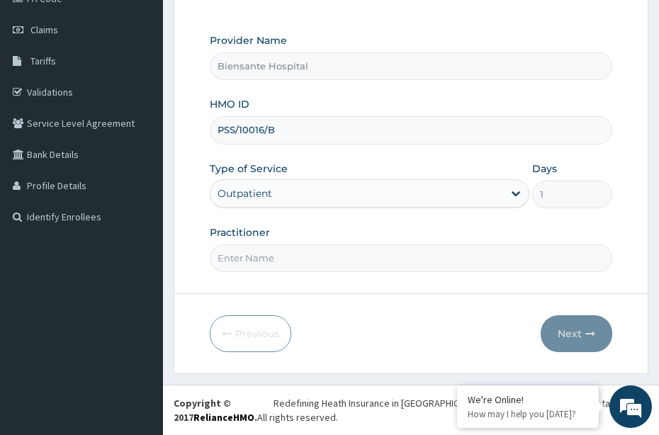
click at [317, 262] on input "Practitioner" at bounding box center [411, 258] width 402 height 28
type input "[PERSON_NAME]"
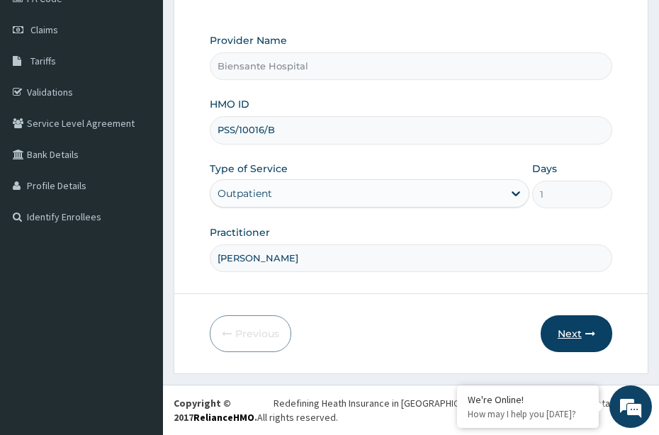
click at [575, 334] on button "Next" at bounding box center [577, 333] width 72 height 37
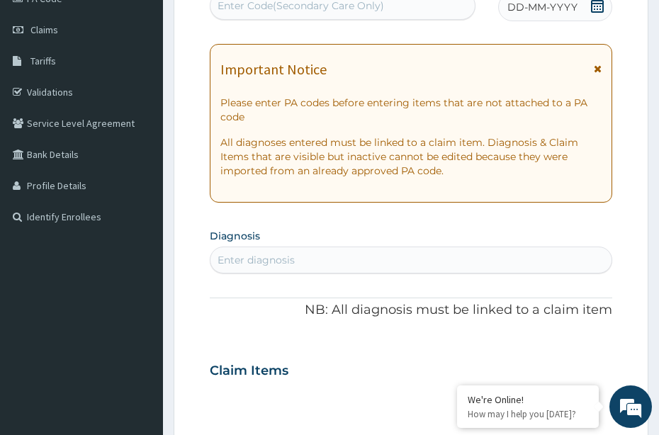
click at [591, 9] on icon at bounding box center [597, 6] width 13 height 14
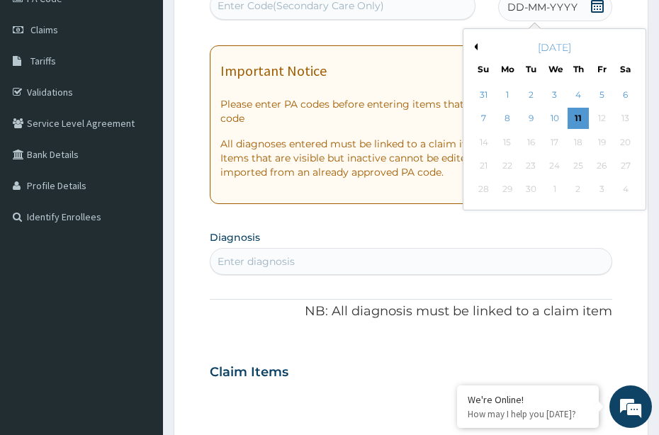
click at [597, 4] on icon at bounding box center [597, 6] width 14 height 14
click at [578, 90] on div "4" at bounding box center [577, 94] width 21 height 21
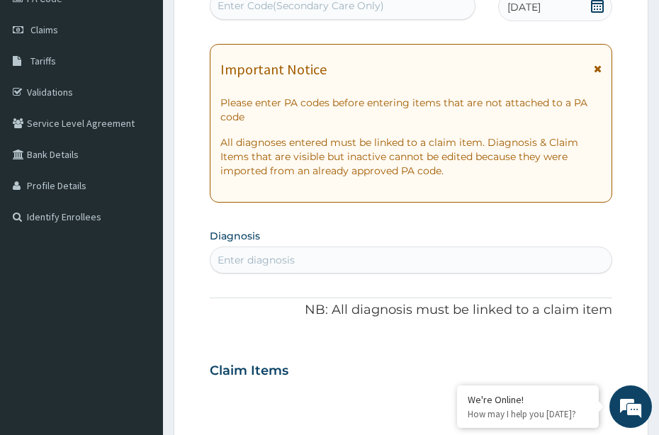
click at [577, 96] on p "Please enter PA codes before entering items that are not attached to a PA code" at bounding box center [410, 110] width 381 height 28
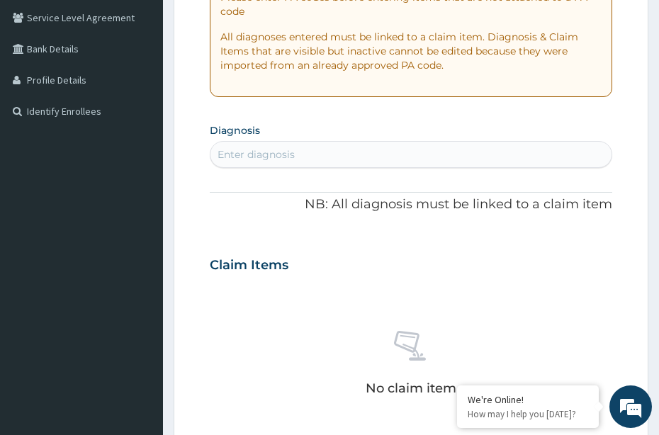
scroll to position [567, 0]
